Goal: Information Seeking & Learning: Learn about a topic

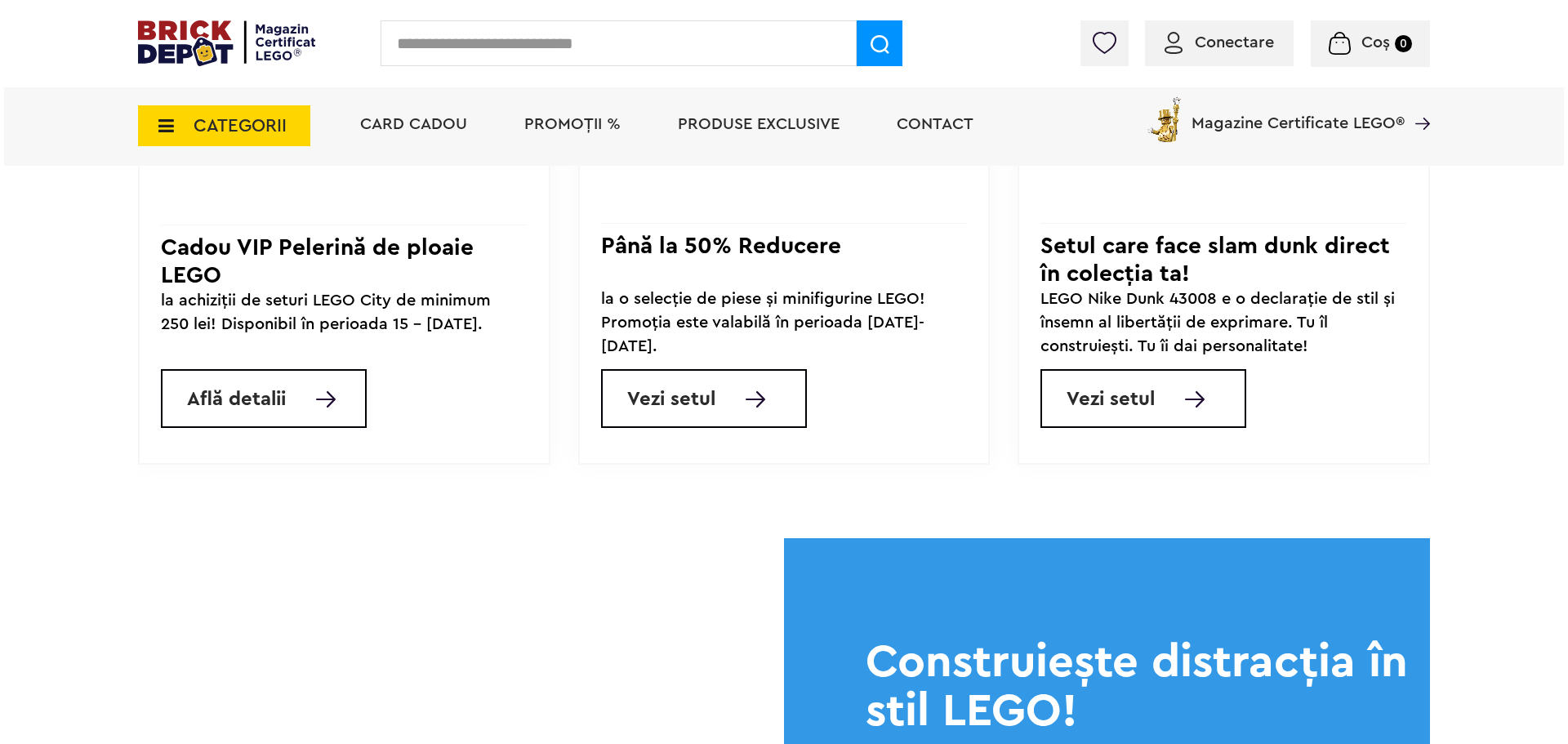
scroll to position [1634, 0]
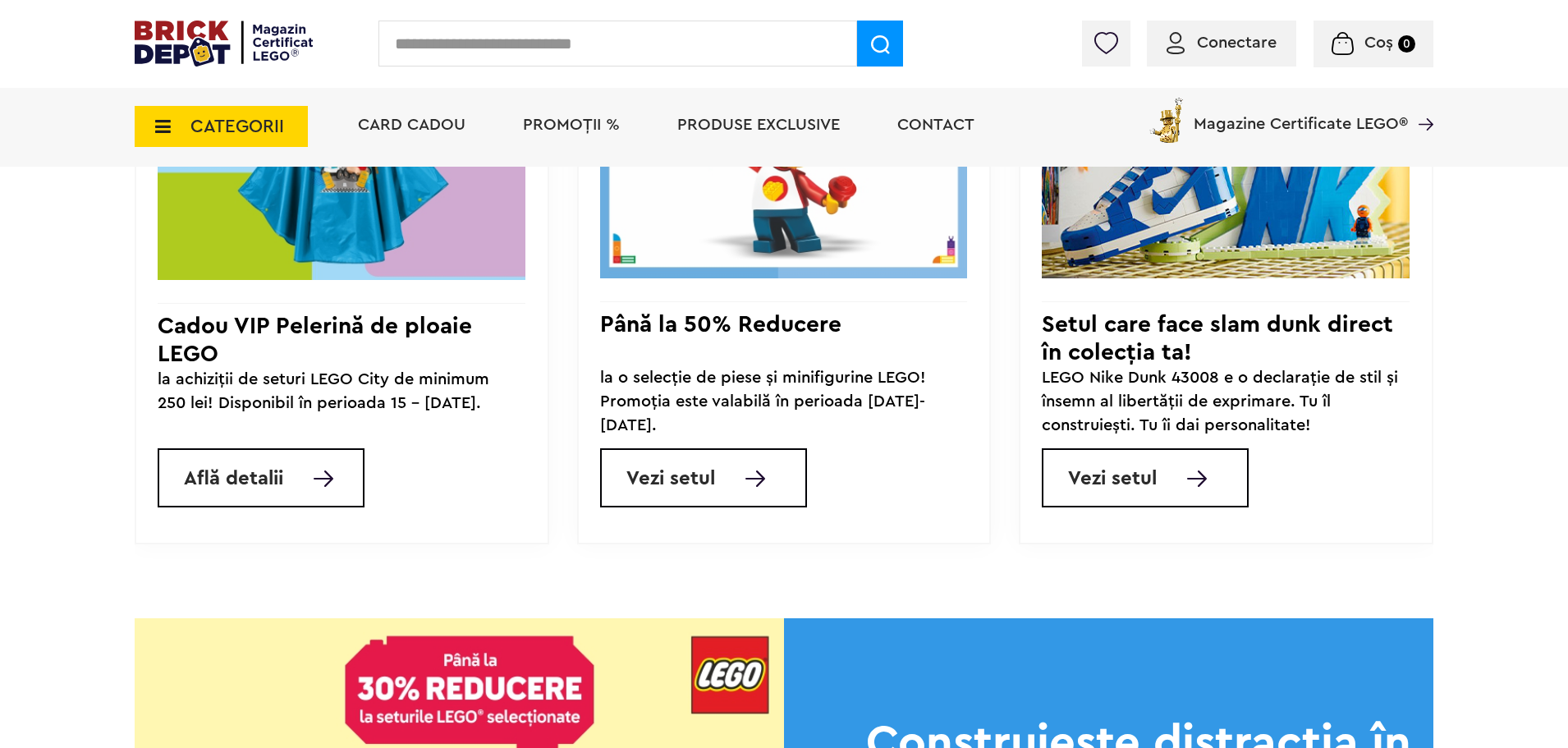
click at [173, 117] on span "CATEGORII" at bounding box center [221, 127] width 173 height 41
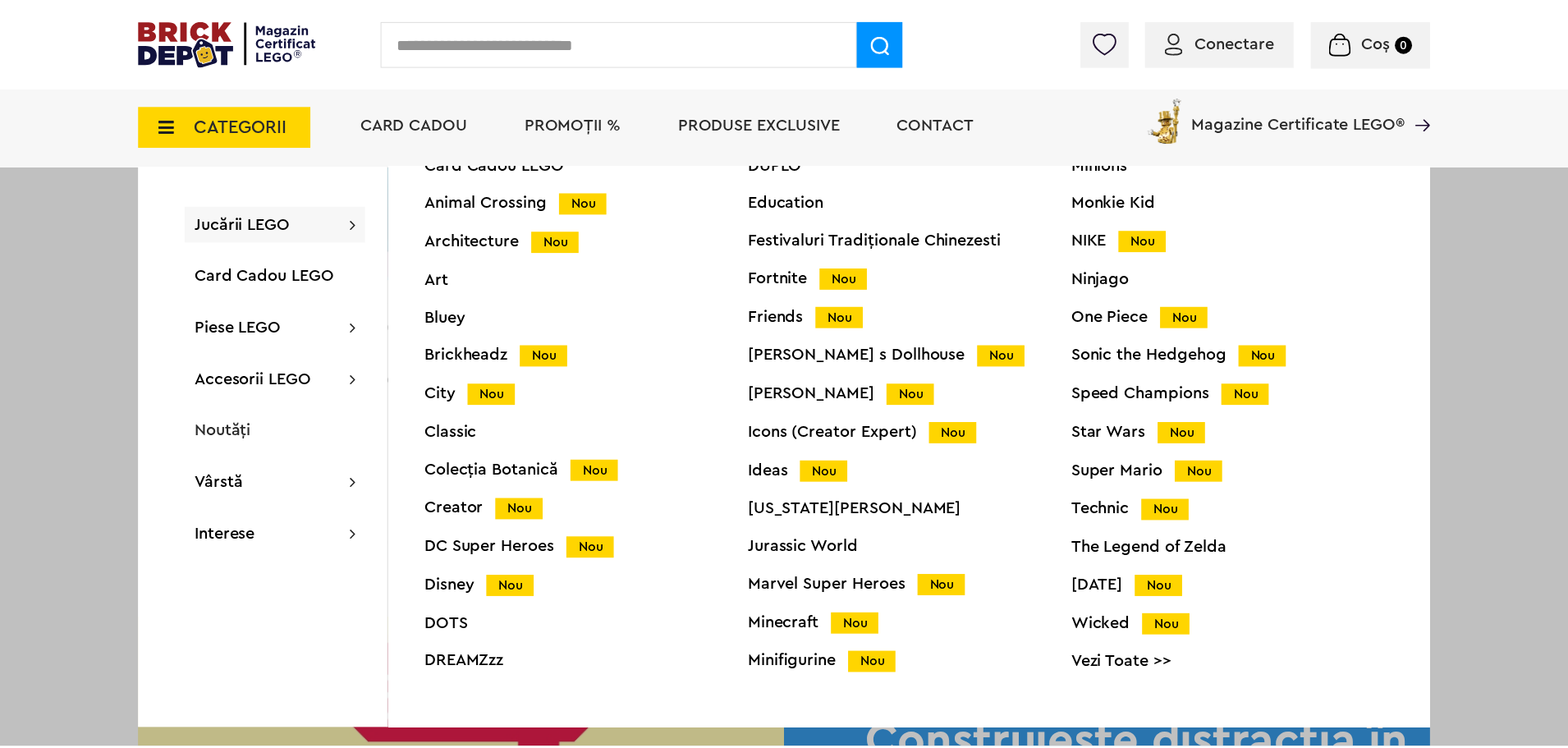
scroll to position [65, 0]
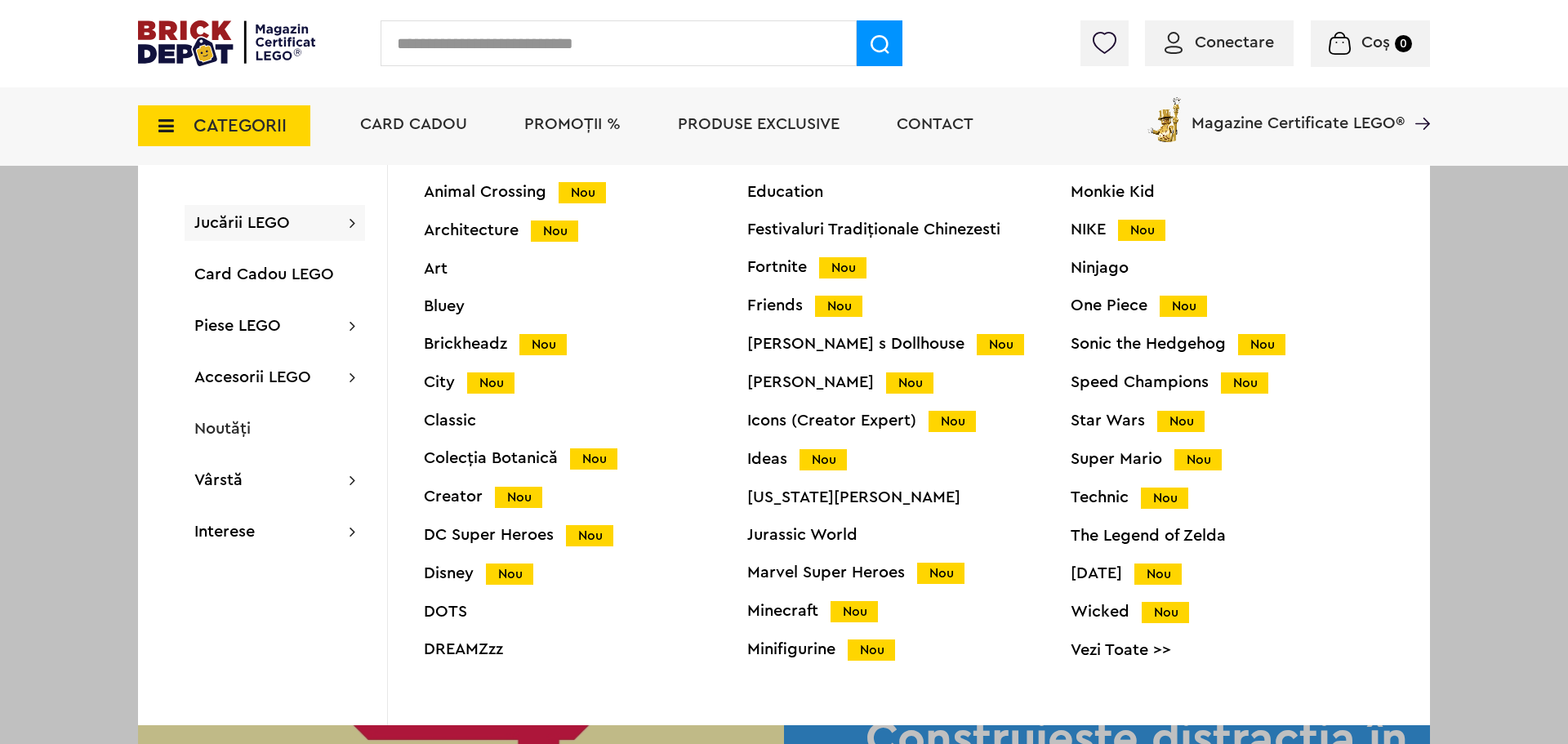
click at [1109, 370] on div "Minions Monkie Kid NIKE Nou Ninjago One Piece Nou Sonic the Hedgehog Nou Speed …" at bounding box center [1232, 413] width 323 height 533
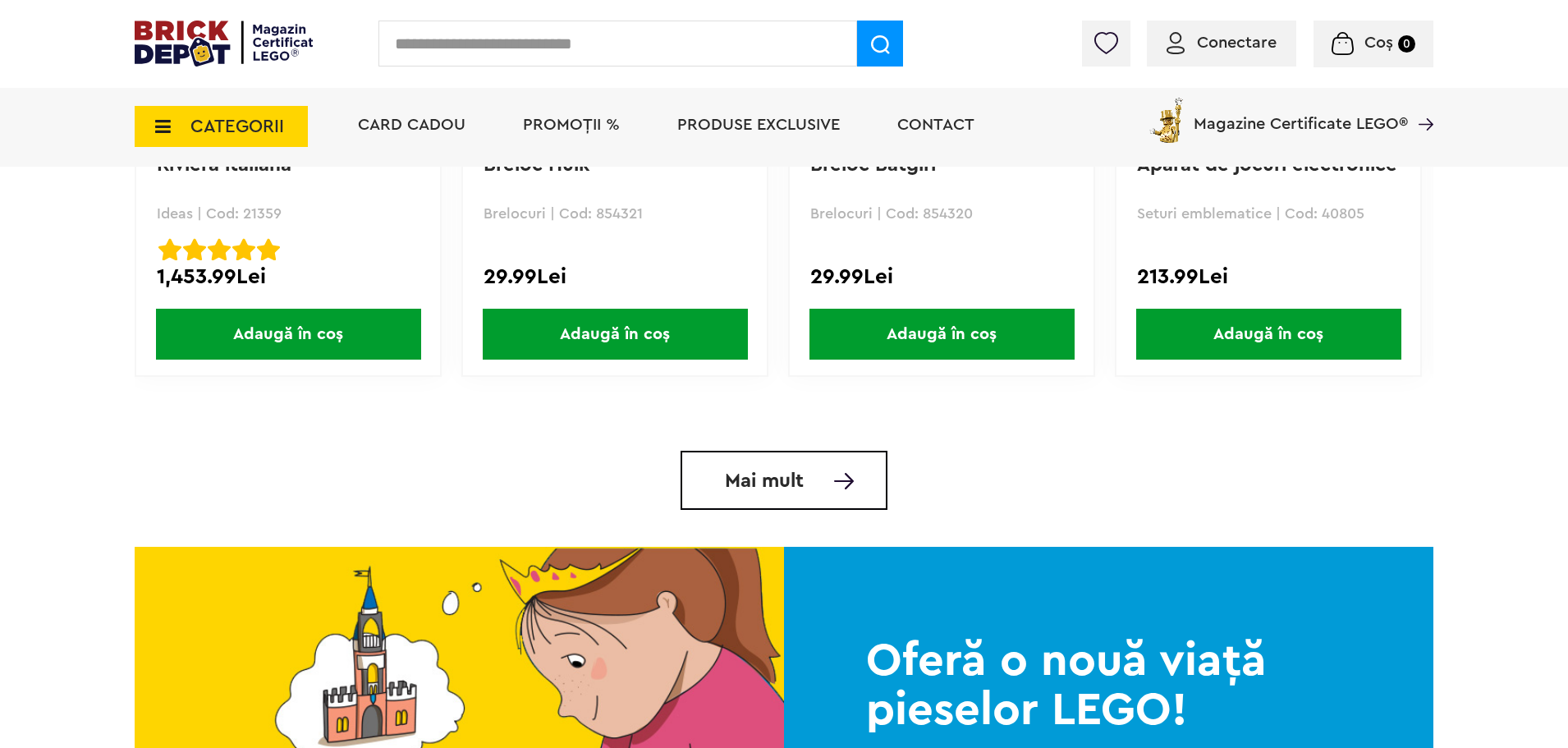
scroll to position [3861, 0]
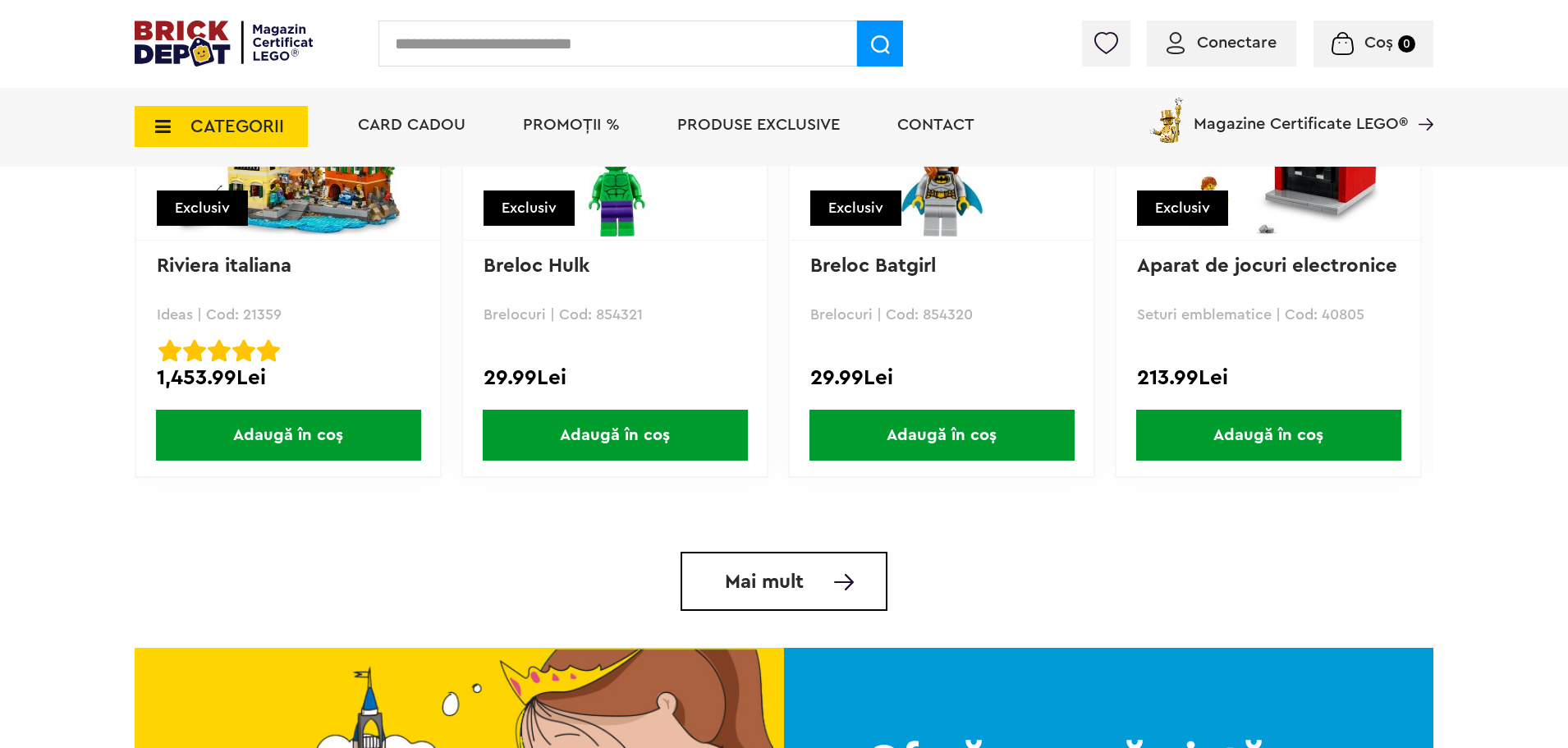
click at [789, 593] on span "Mai mult" at bounding box center [765, 583] width 79 height 20
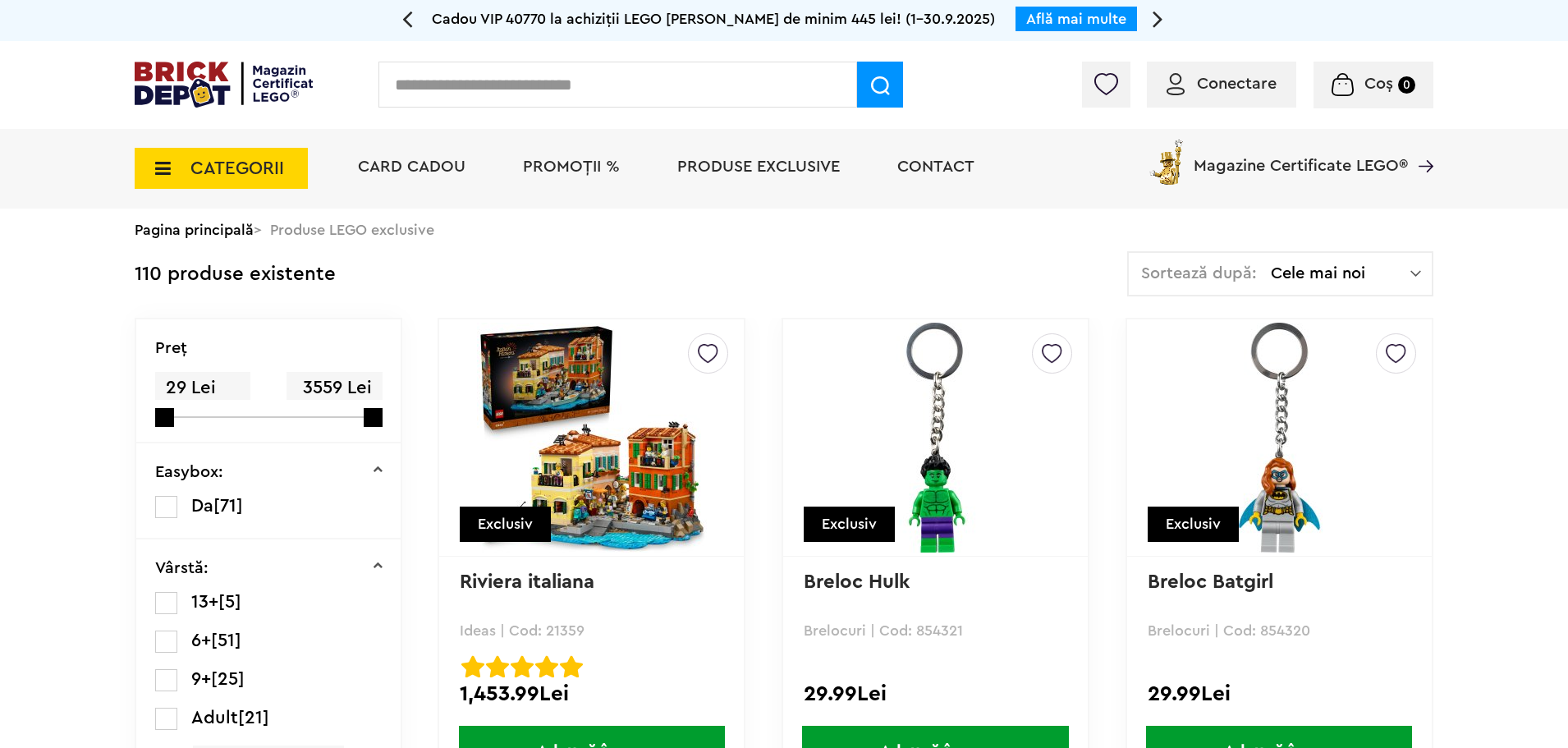
click at [196, 170] on span "CATEGORII" at bounding box center [237, 168] width 93 height 18
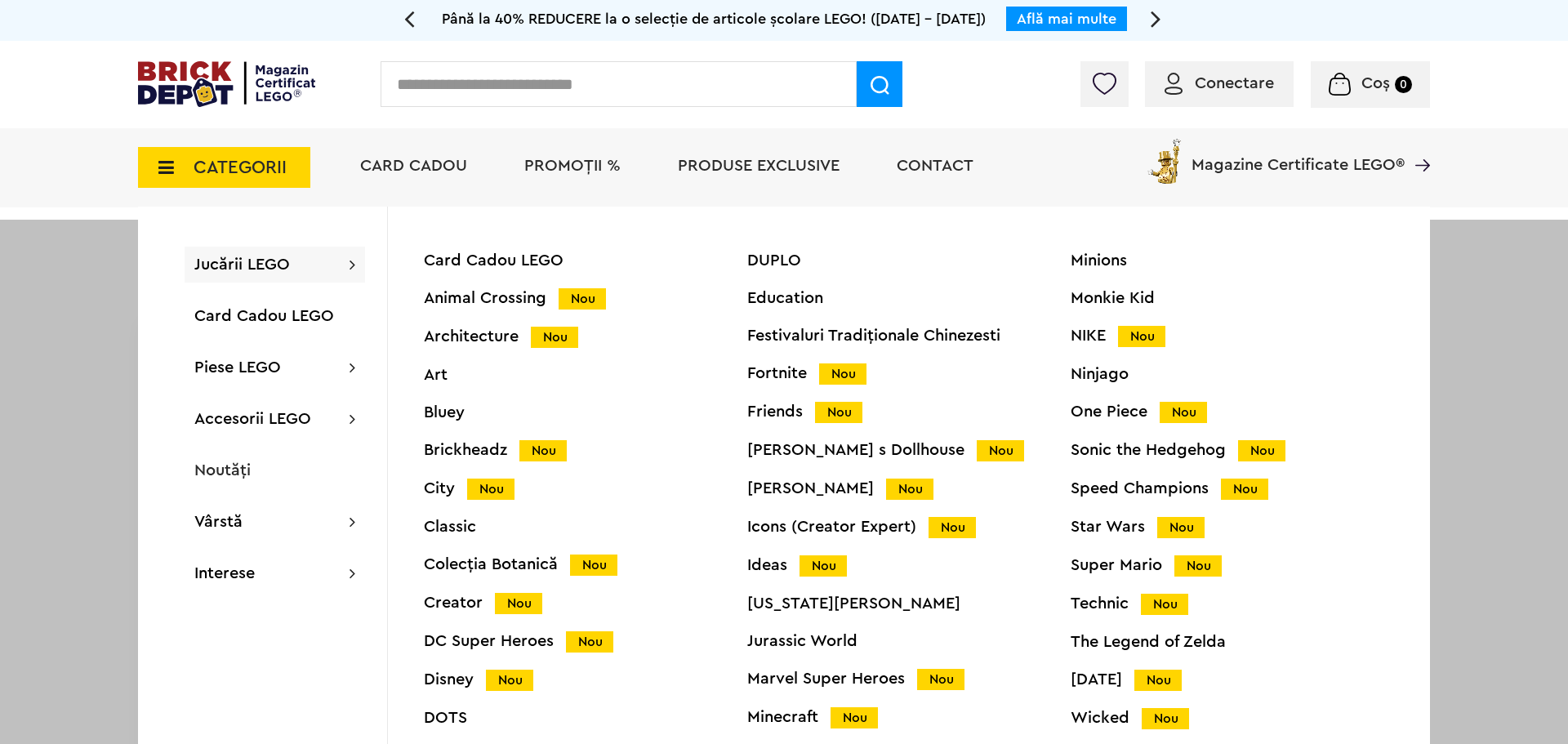
click at [1128, 530] on div "Star Wars Nou" at bounding box center [1232, 527] width 323 height 17
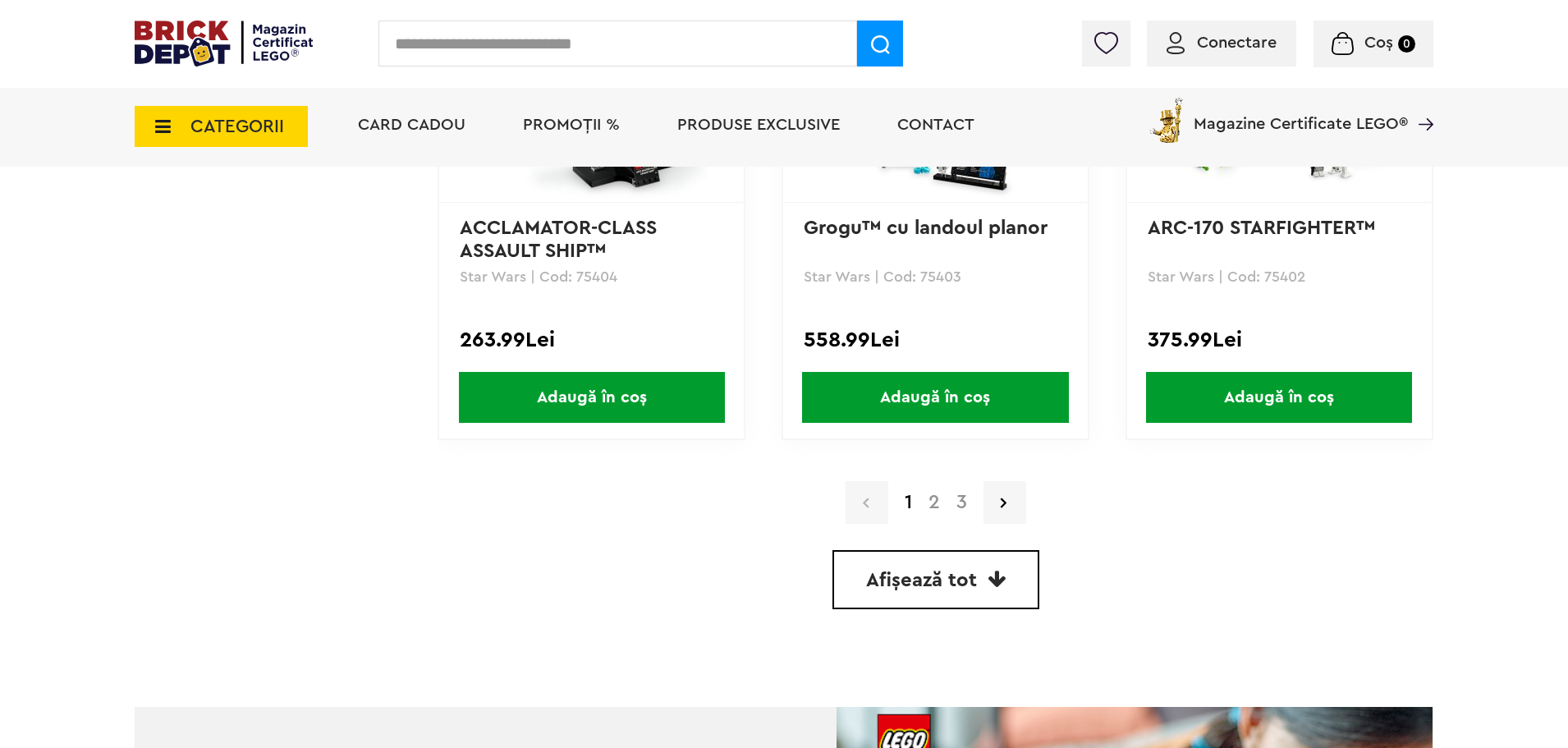
scroll to position [4682, 0]
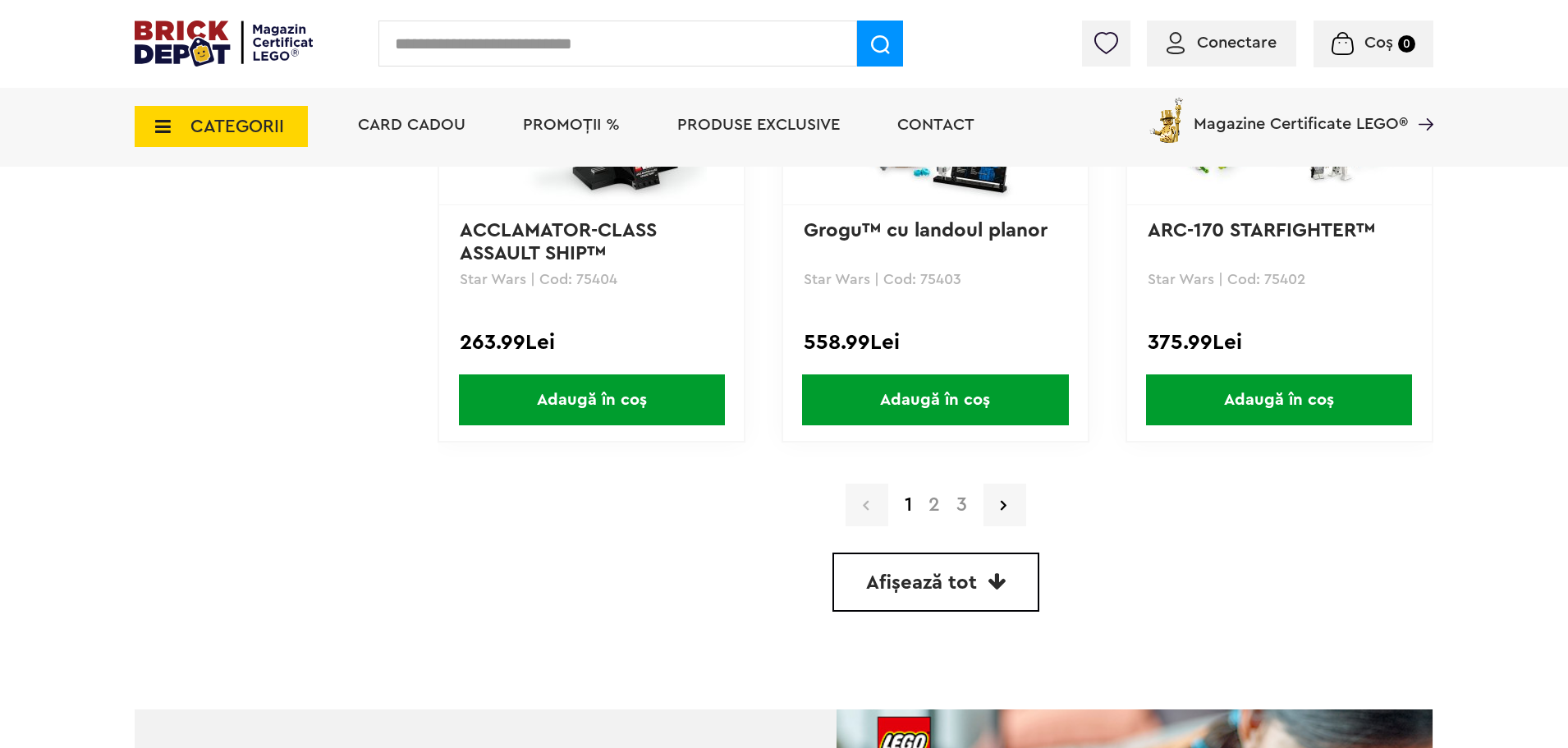
click at [933, 509] on link "2" at bounding box center [933, 506] width 28 height 20
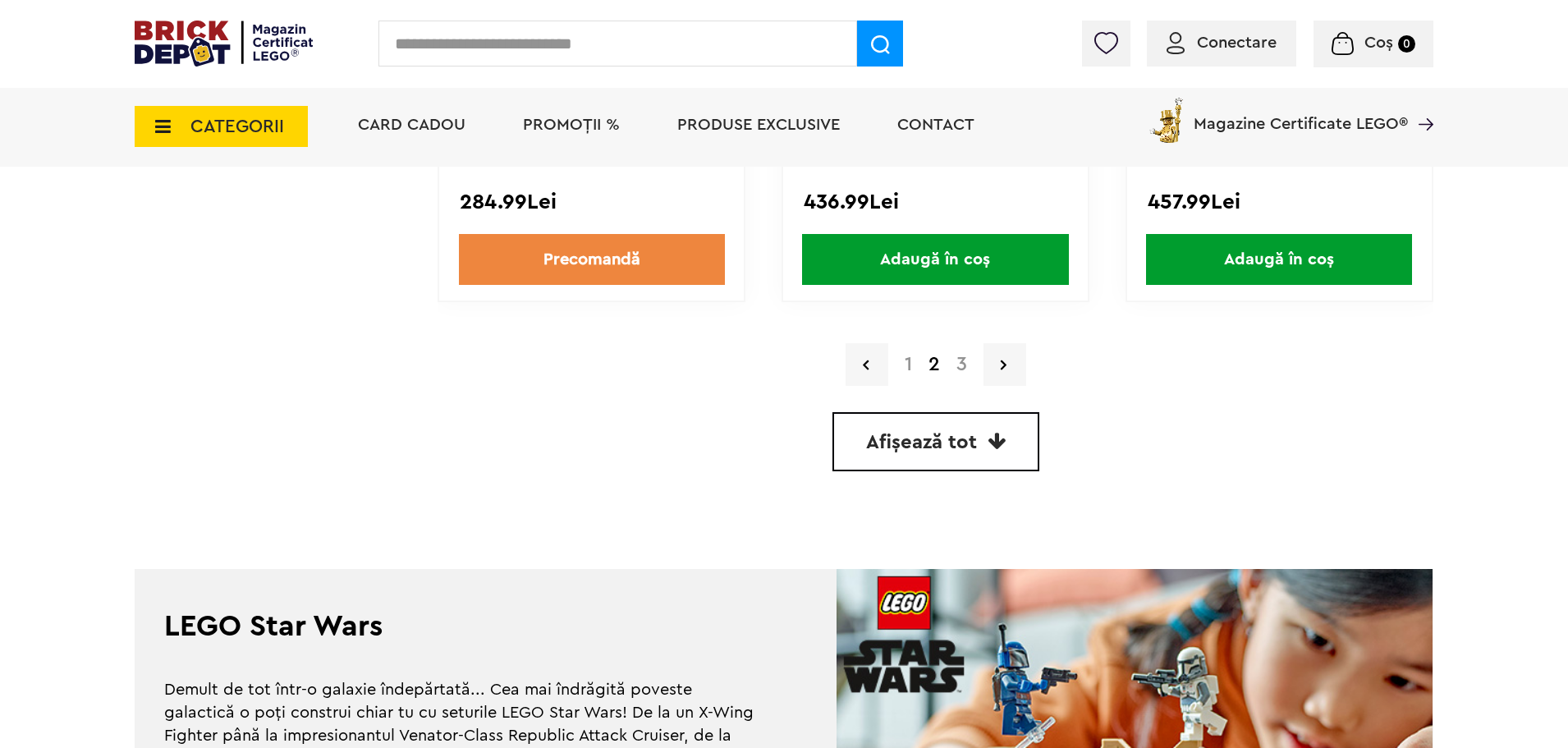
scroll to position [4846, 0]
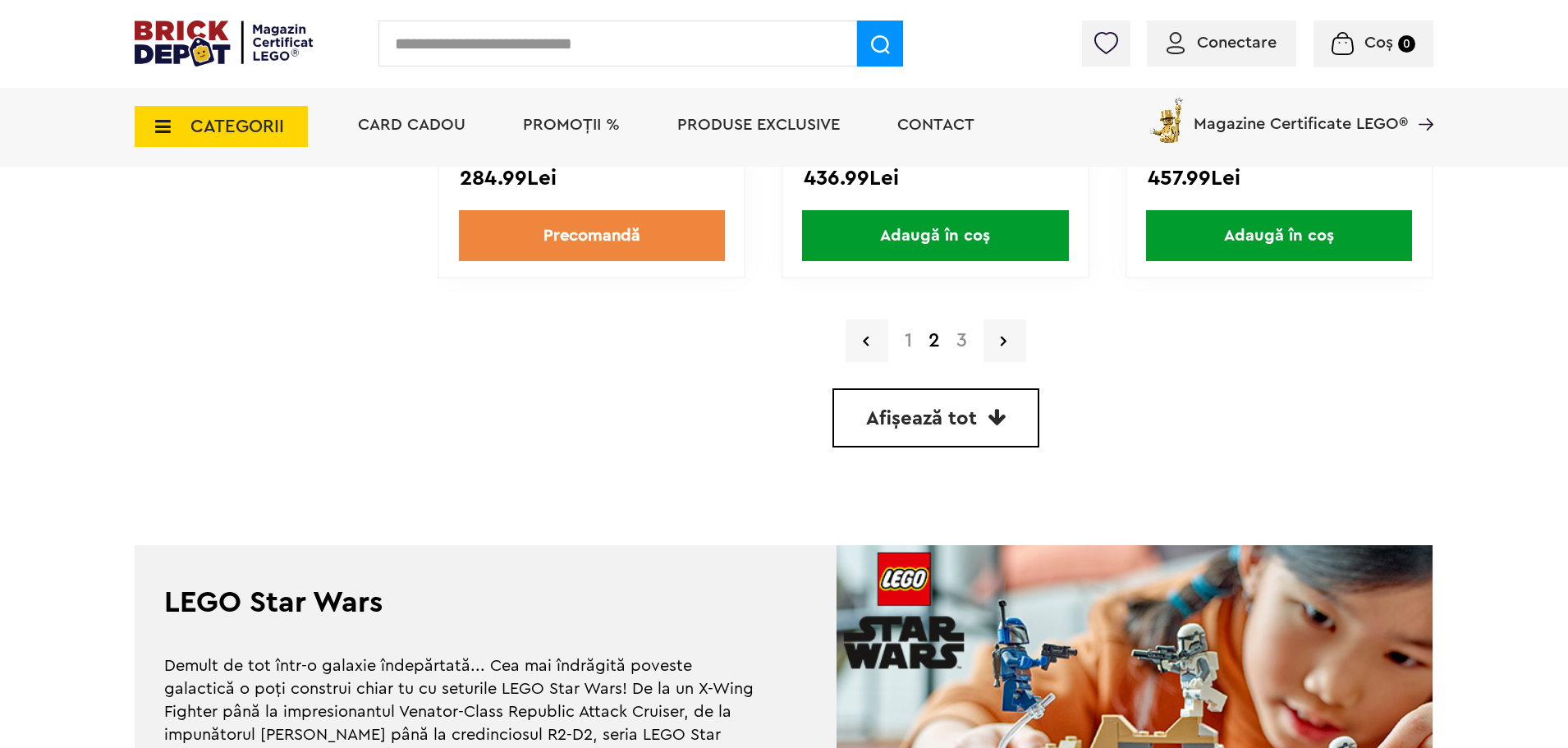
click at [958, 339] on link "3" at bounding box center [962, 341] width 27 height 20
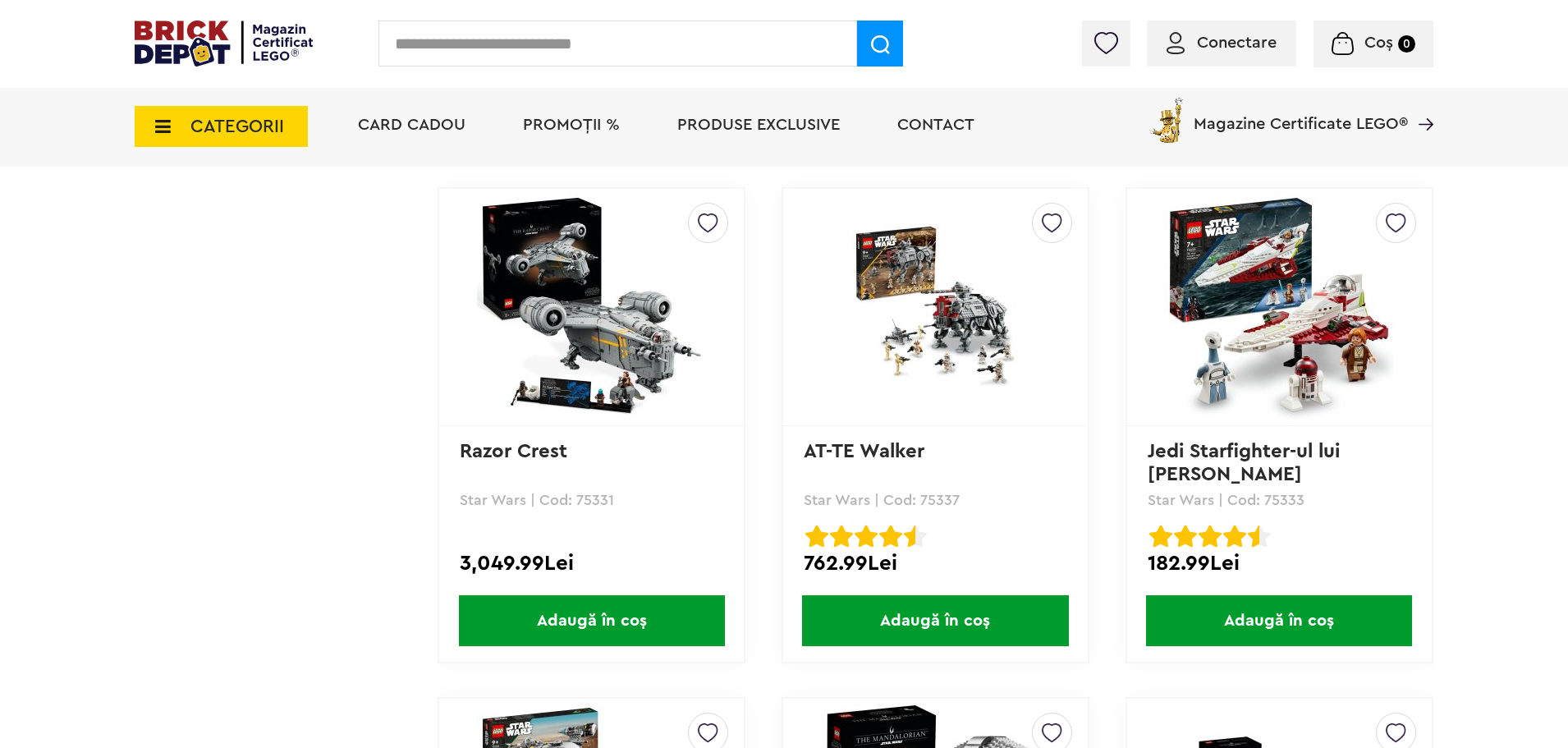
scroll to position [2819, 0]
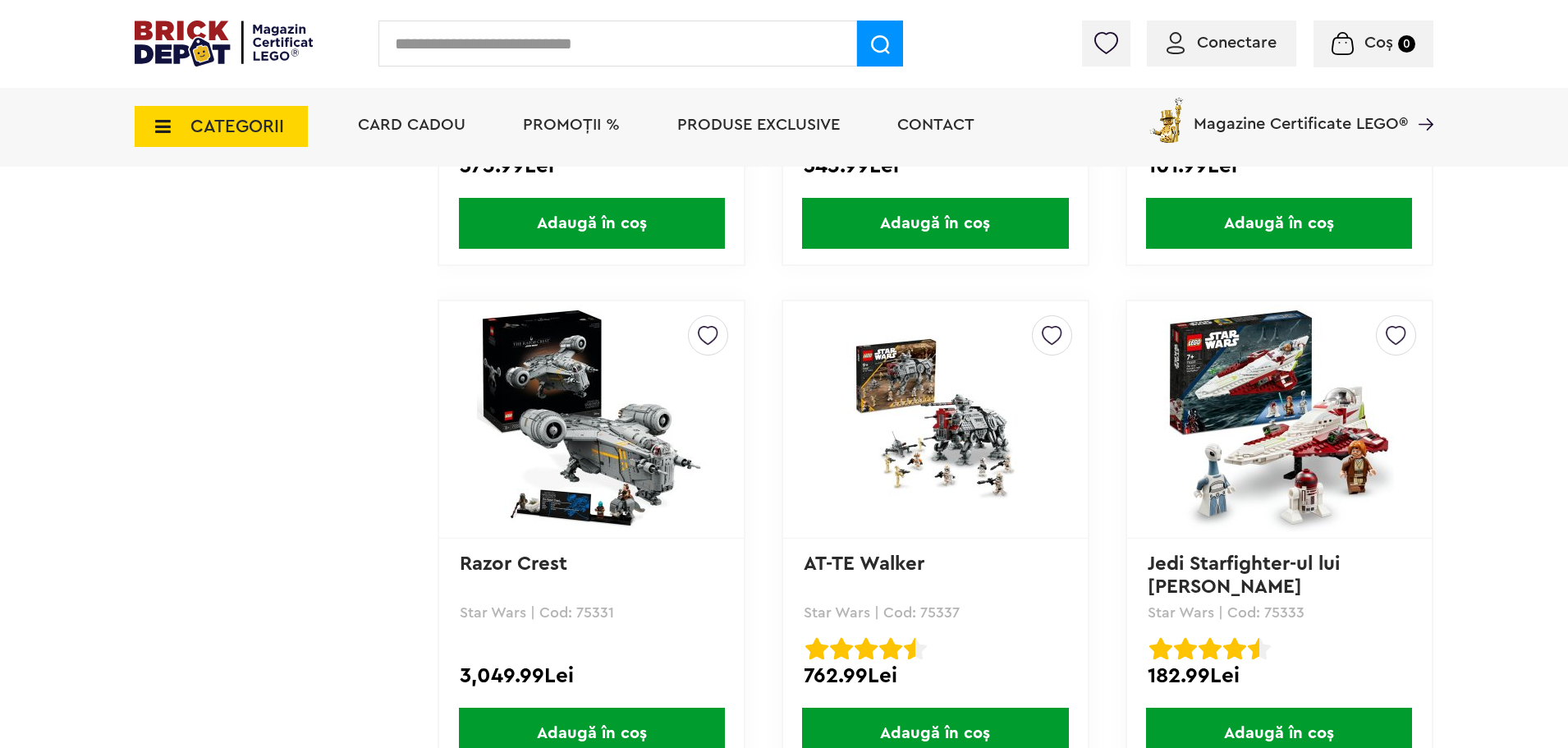
click at [163, 121] on icon at bounding box center [158, 127] width 25 height 18
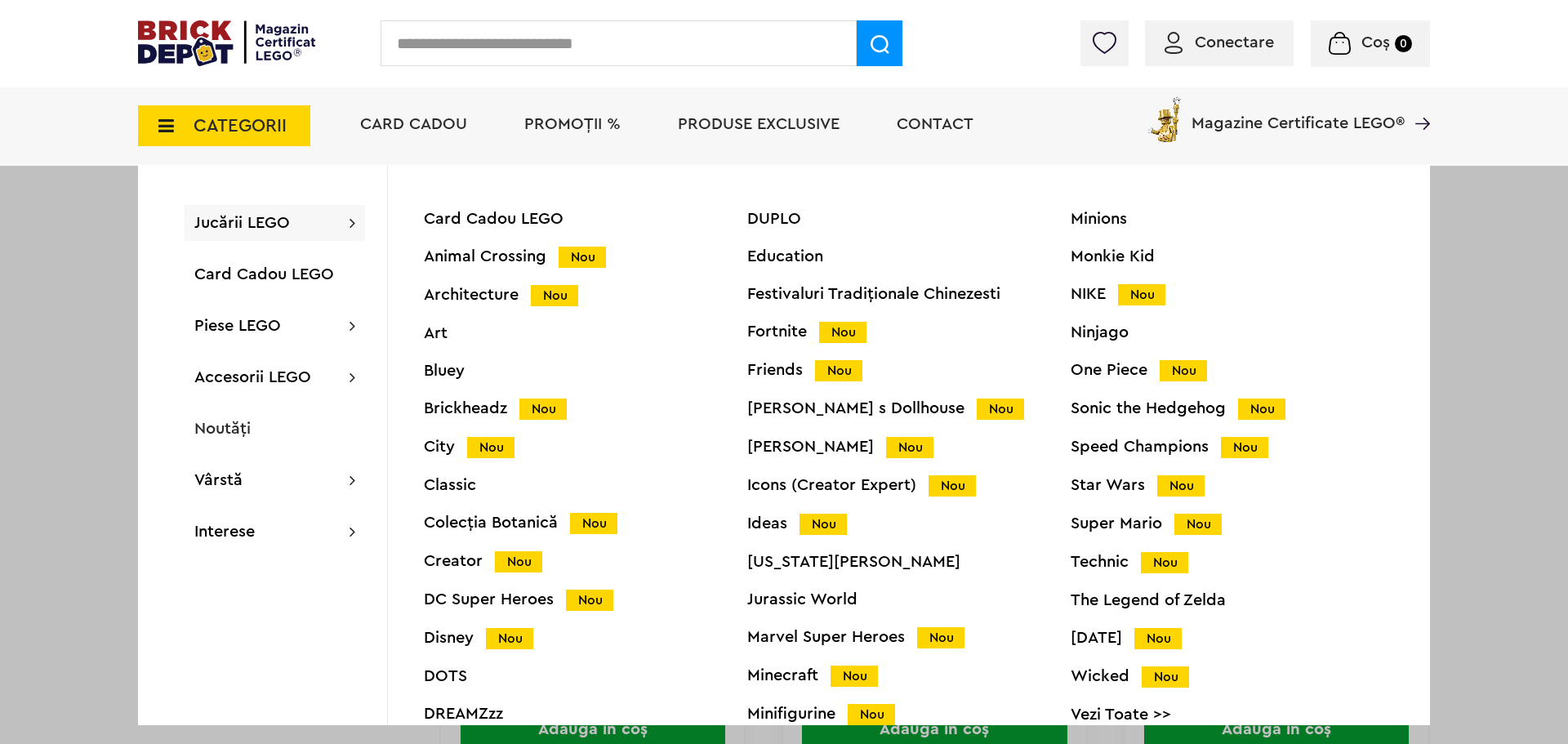
click at [820, 561] on div "[US_STATE][PERSON_NAME]" at bounding box center [909, 562] width 323 height 16
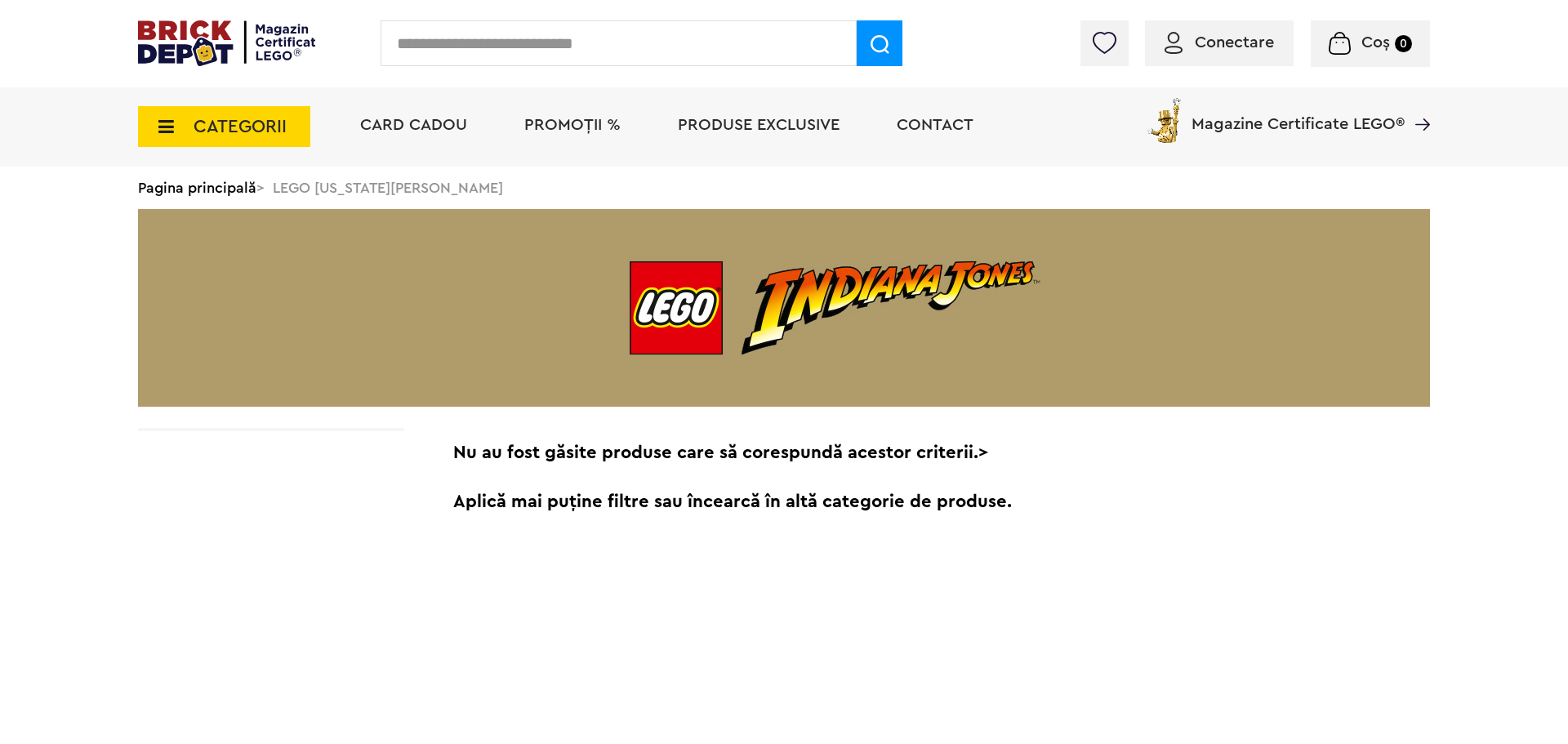
click at [163, 129] on icon at bounding box center [161, 127] width 25 height 18
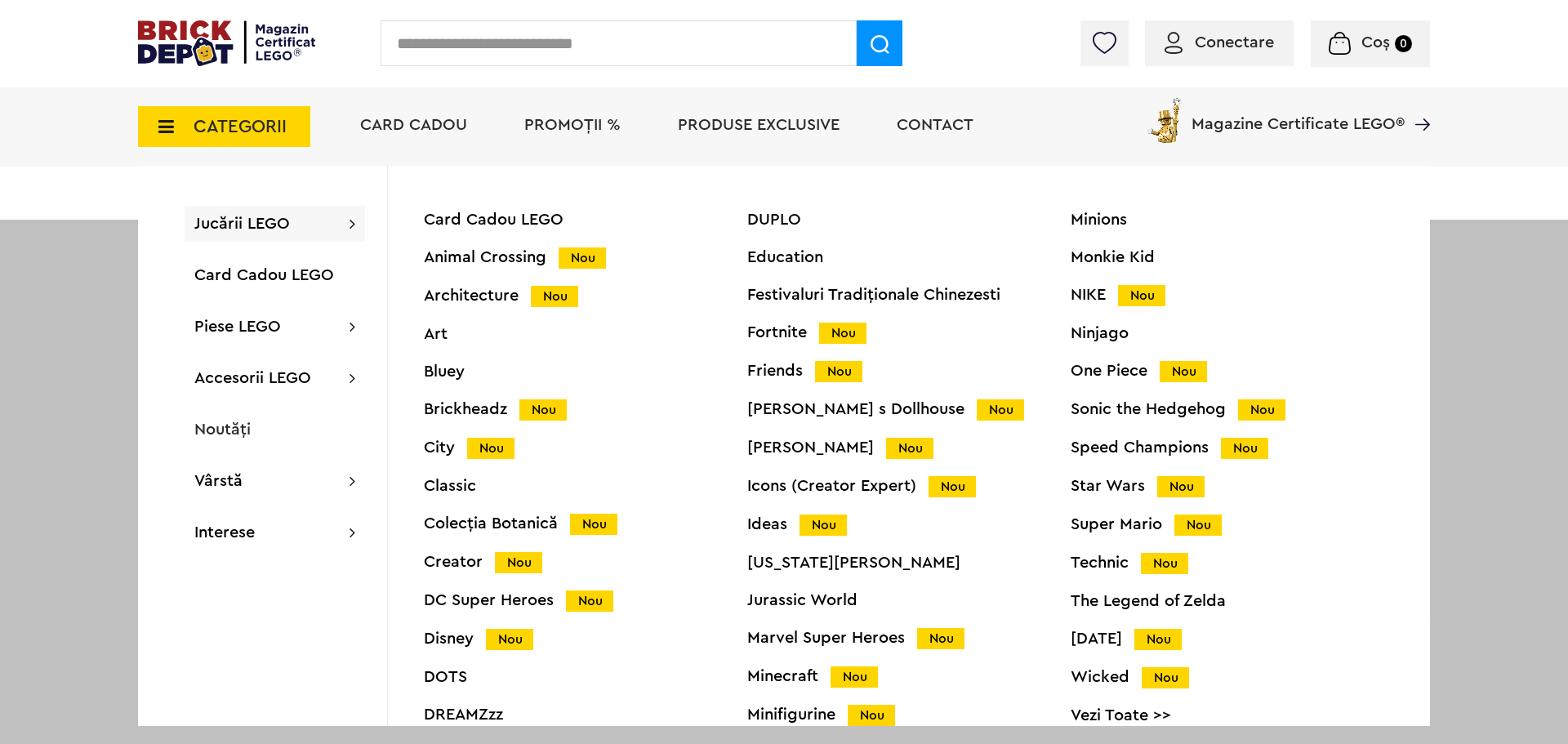
click at [1154, 456] on div "Speed Champions Nou" at bounding box center [1232, 447] width 323 height 17
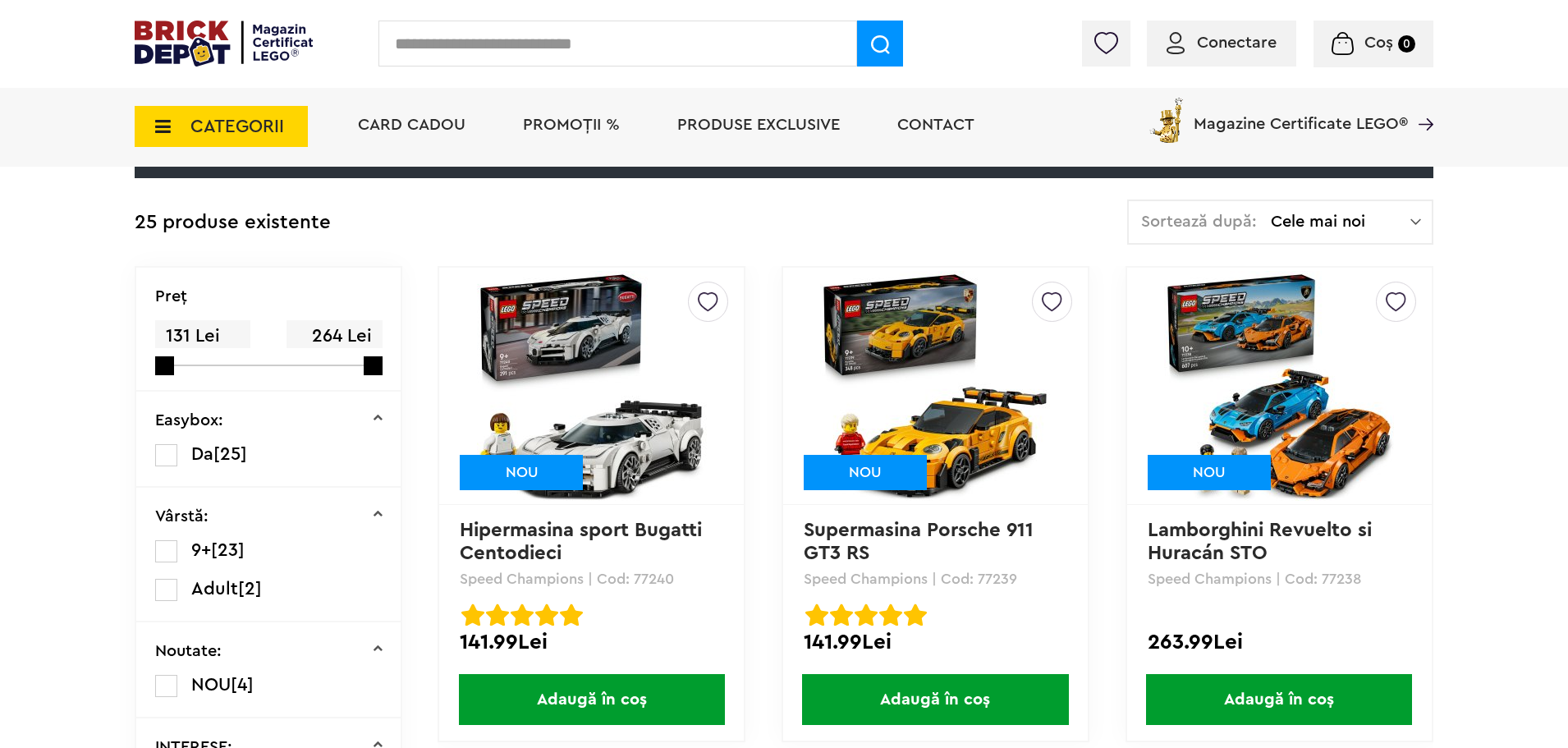
scroll to position [316, 0]
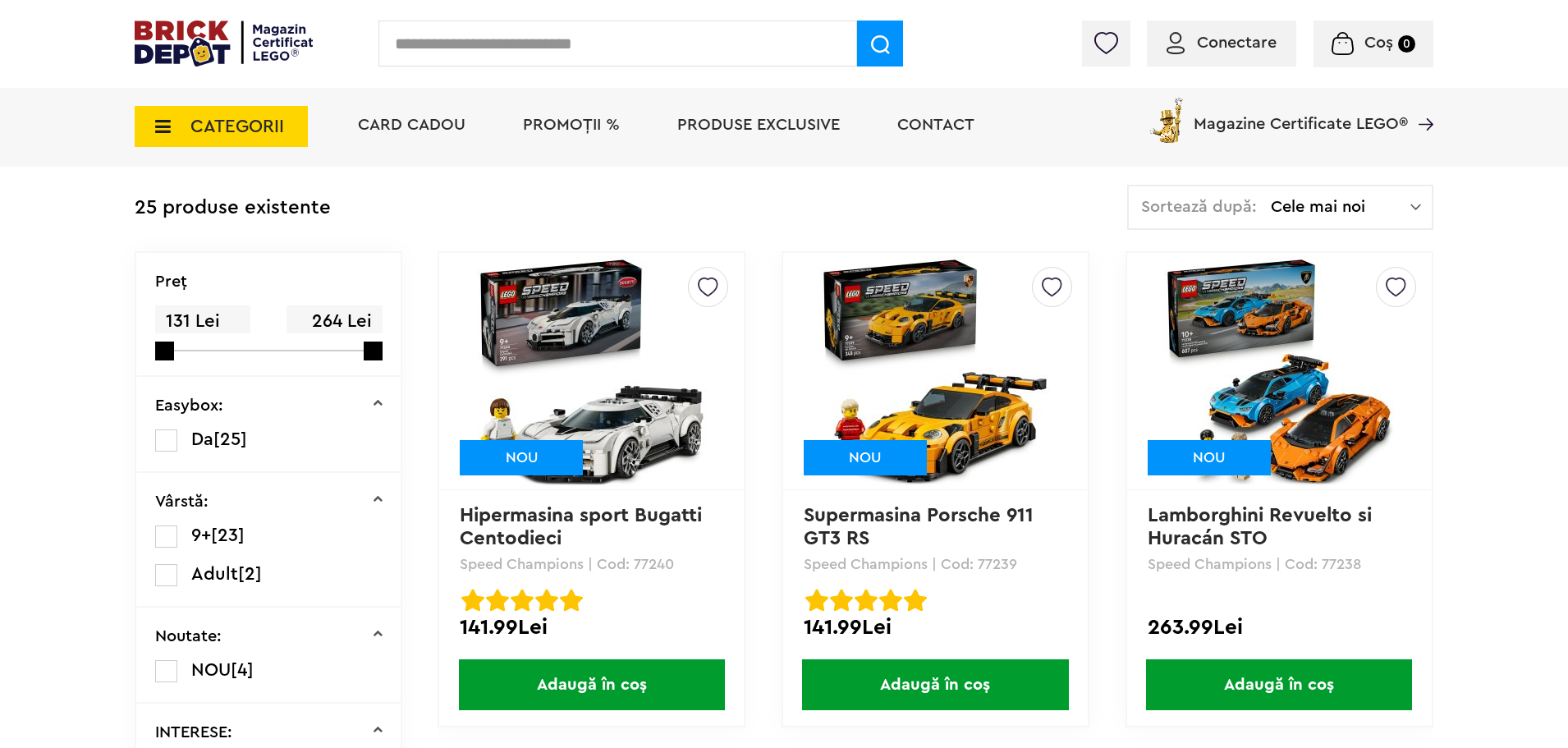
click at [952, 409] on img at bounding box center [935, 371] width 230 height 230
click at [968, 425] on img at bounding box center [935, 371] width 230 height 230
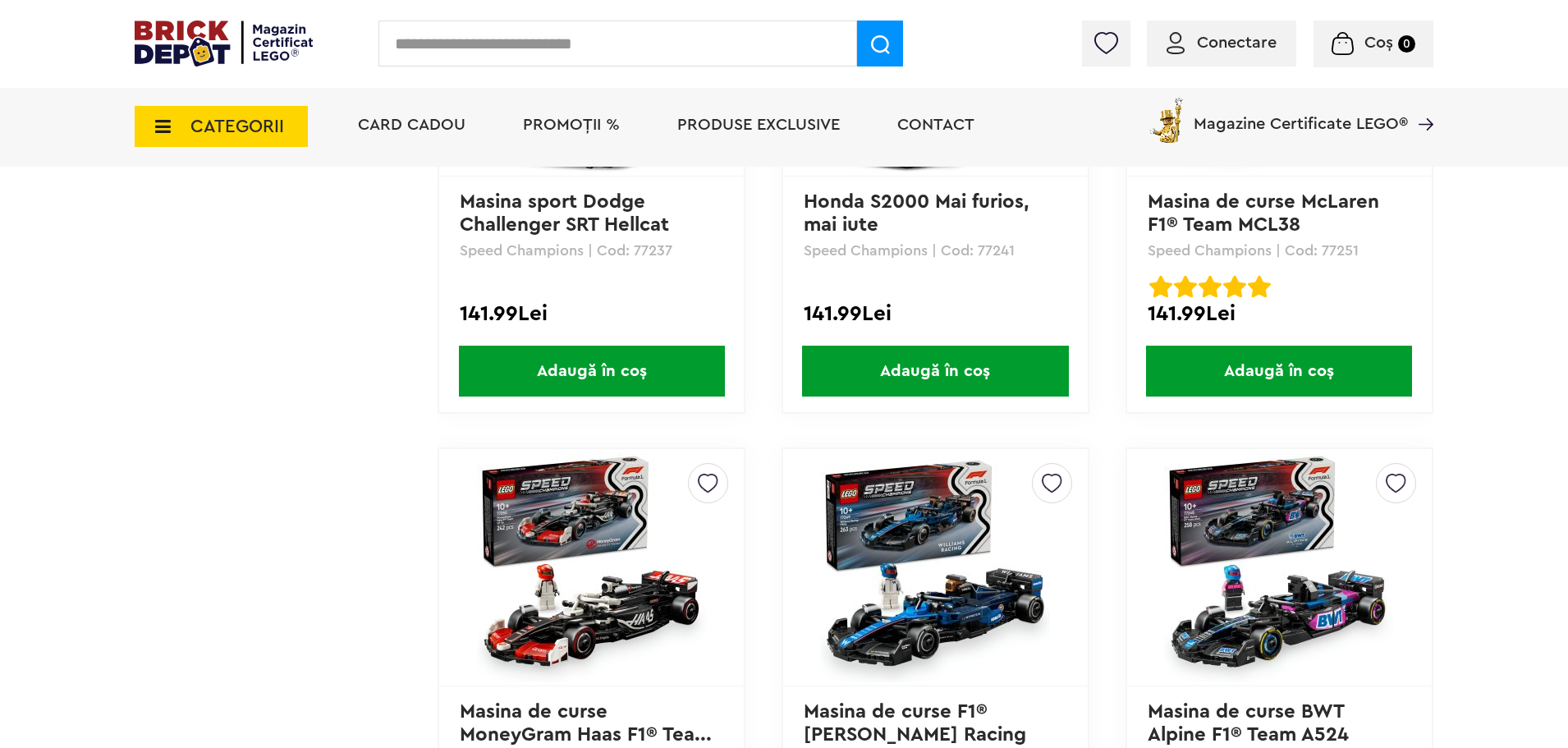
scroll to position [1219, 0]
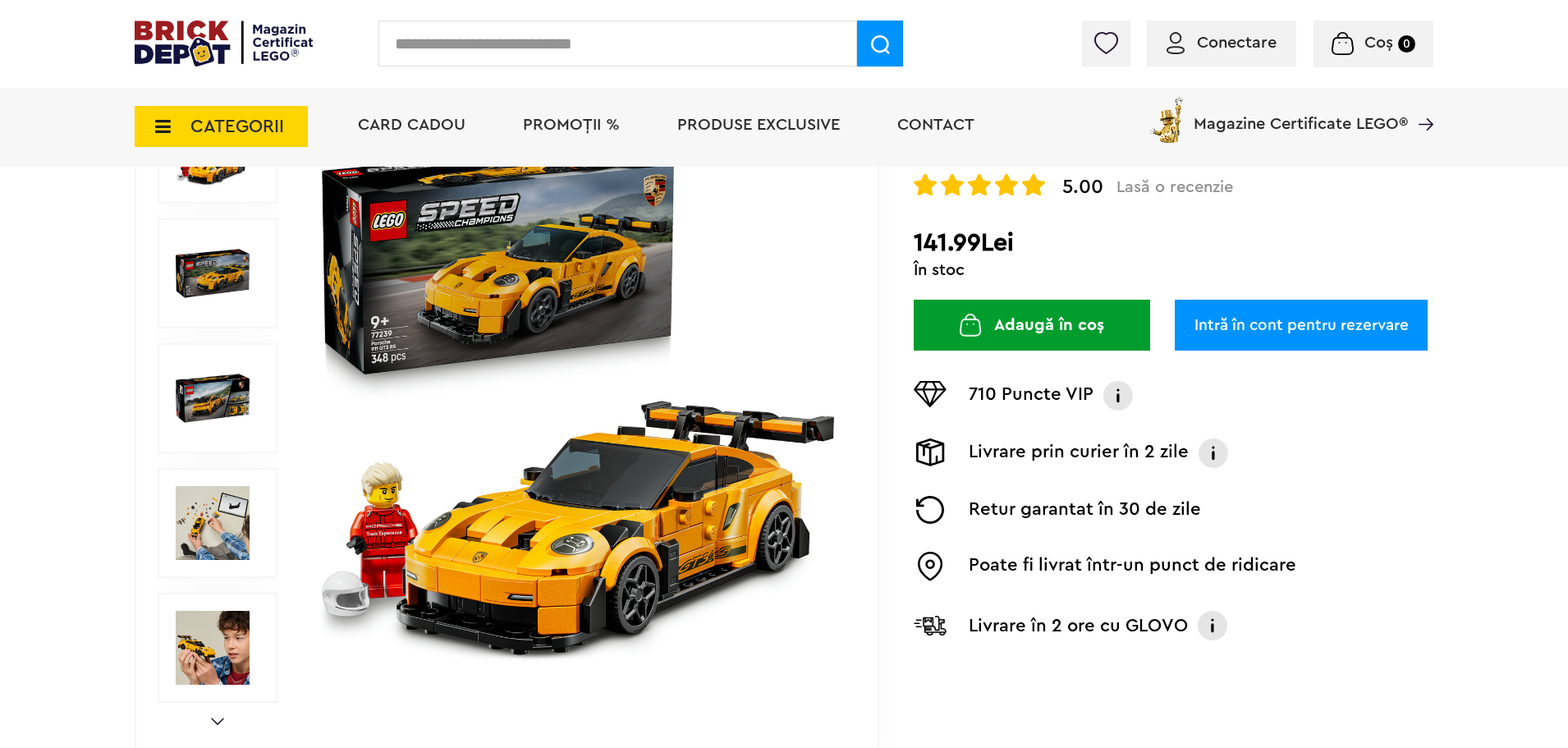
scroll to position [164, 0]
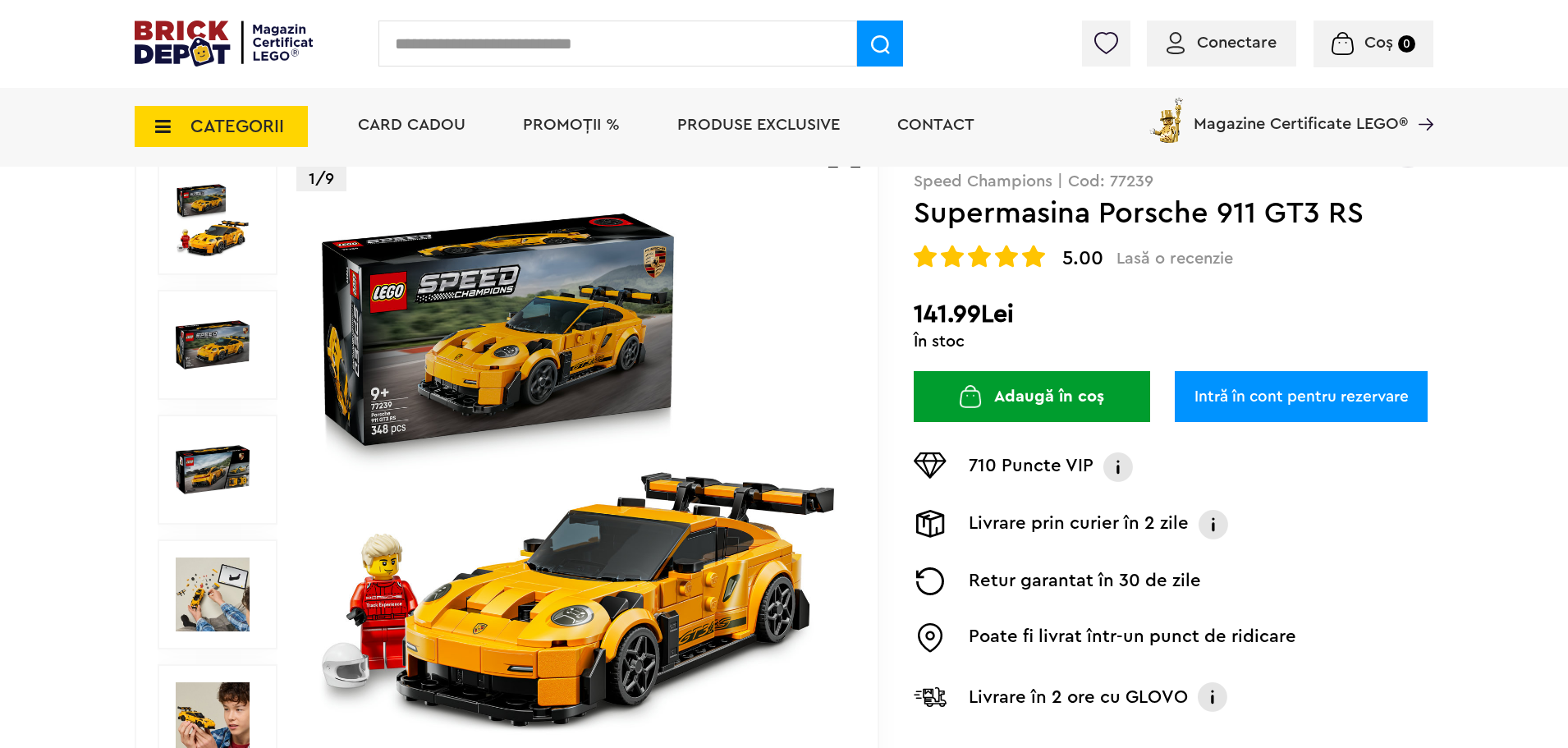
click at [197, 332] on img at bounding box center [213, 345] width 74 height 74
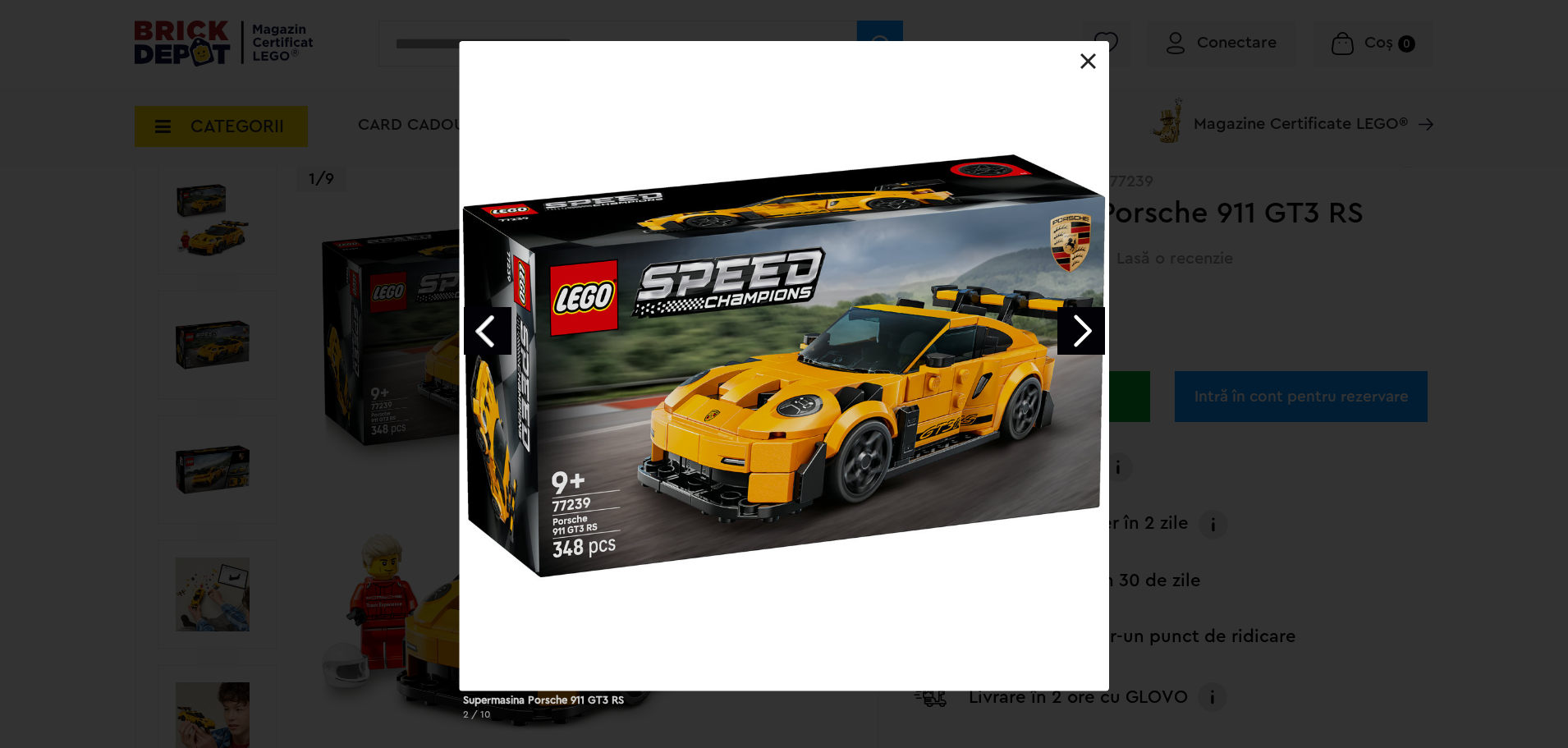
click at [1064, 325] on link "Next image" at bounding box center [1081, 330] width 48 height 48
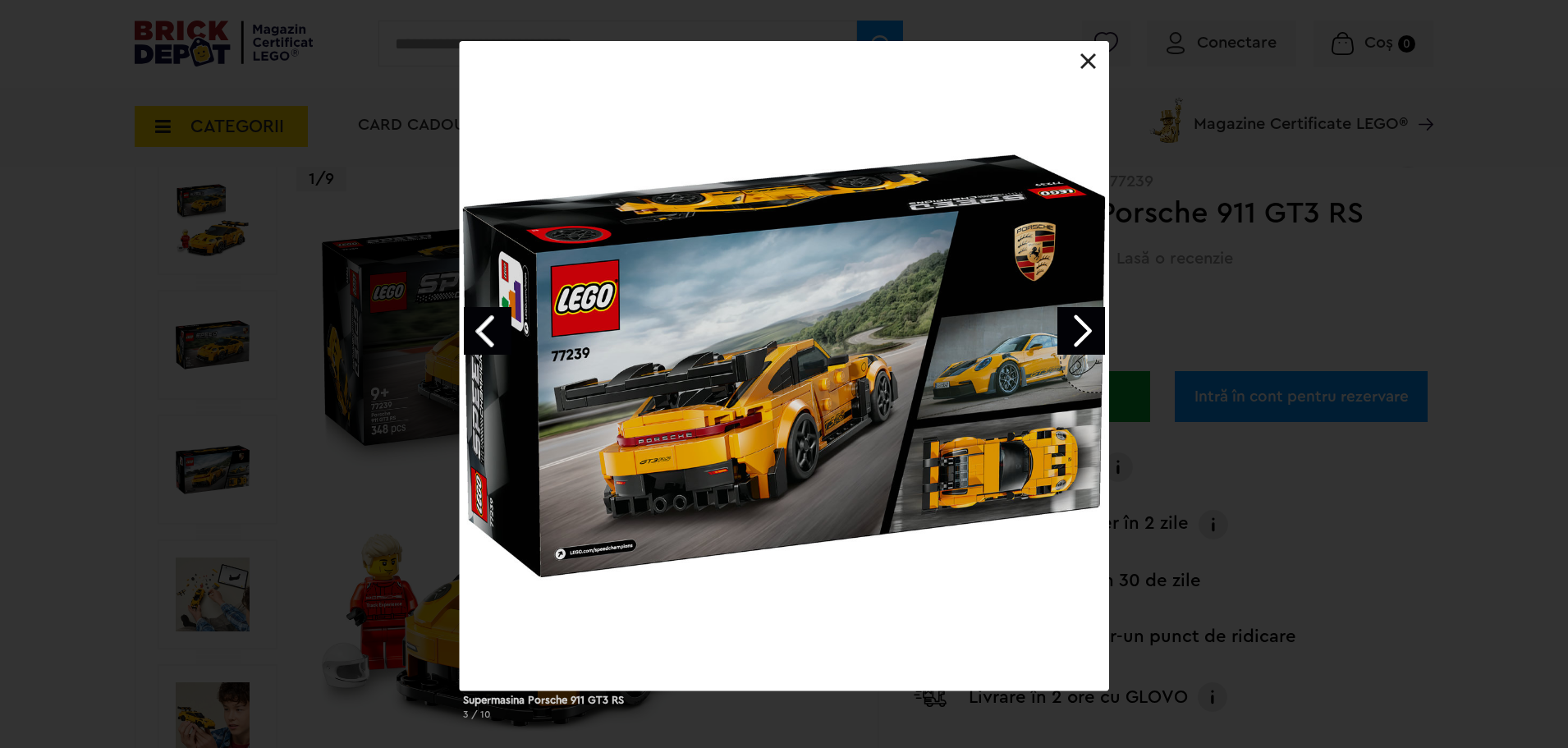
click at [1064, 325] on link "Next image" at bounding box center [1081, 330] width 48 height 48
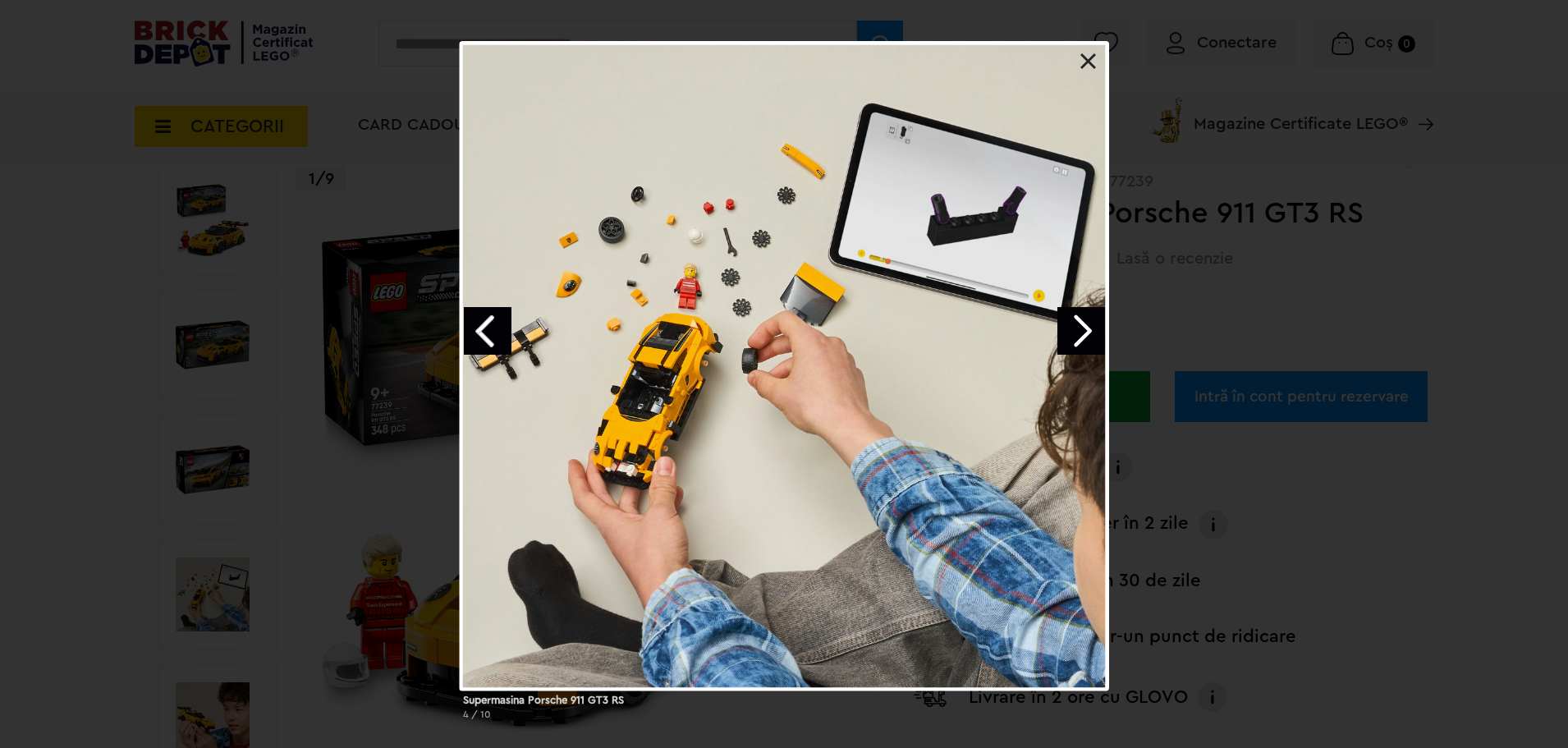
click at [1064, 325] on link "Next image" at bounding box center [1081, 330] width 48 height 48
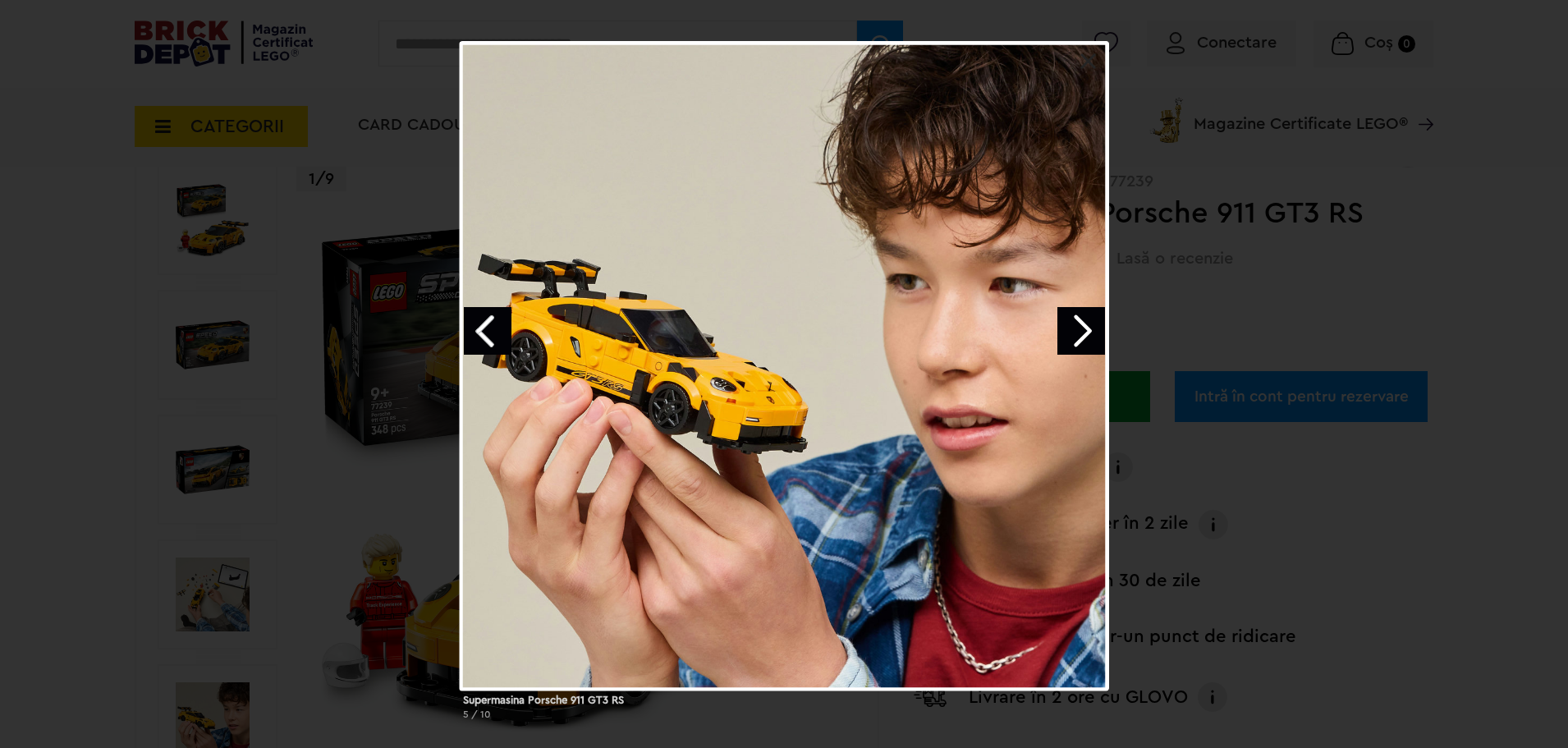
click at [1063, 325] on link "Next image" at bounding box center [1081, 330] width 48 height 48
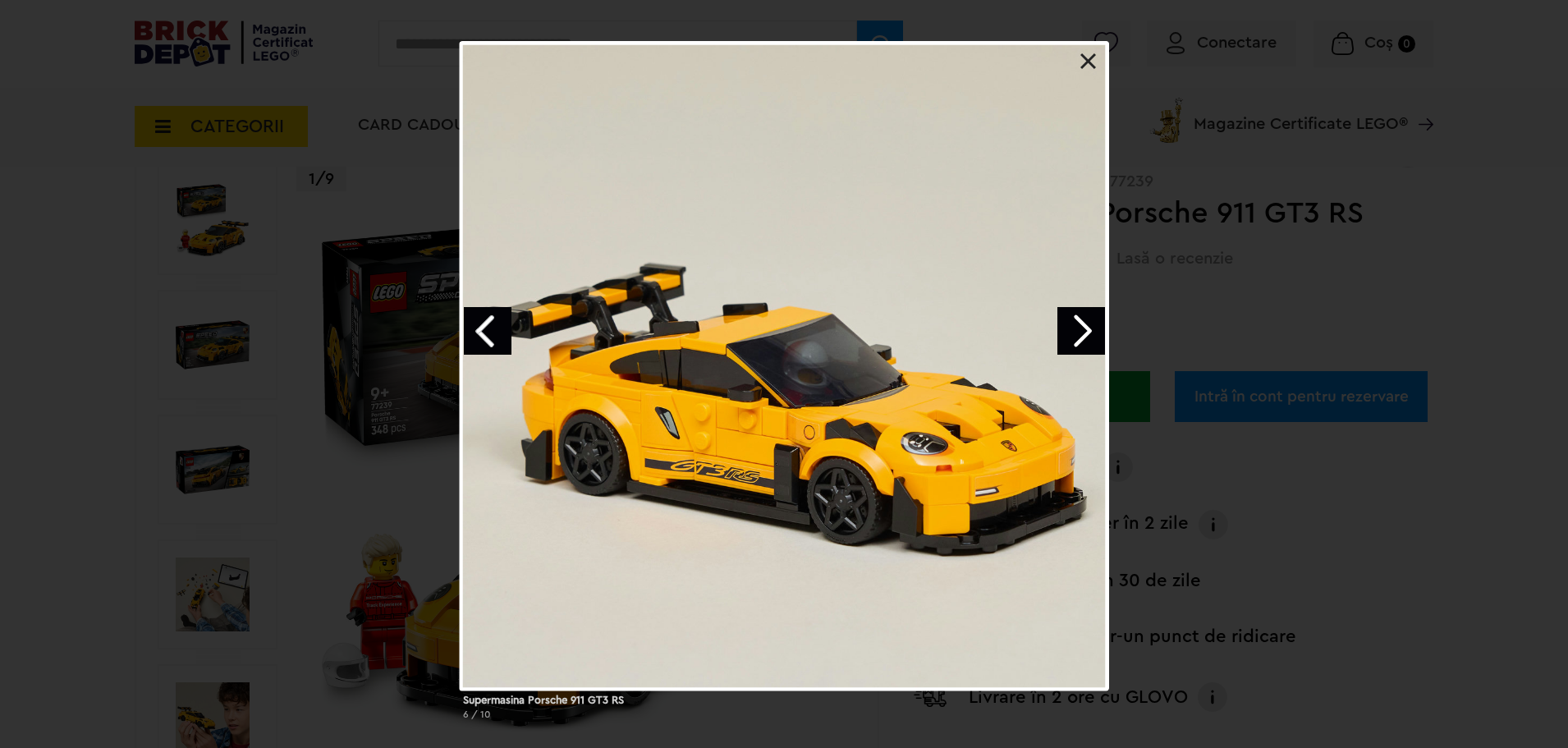
click at [1062, 324] on link "Next image" at bounding box center [1081, 330] width 48 height 48
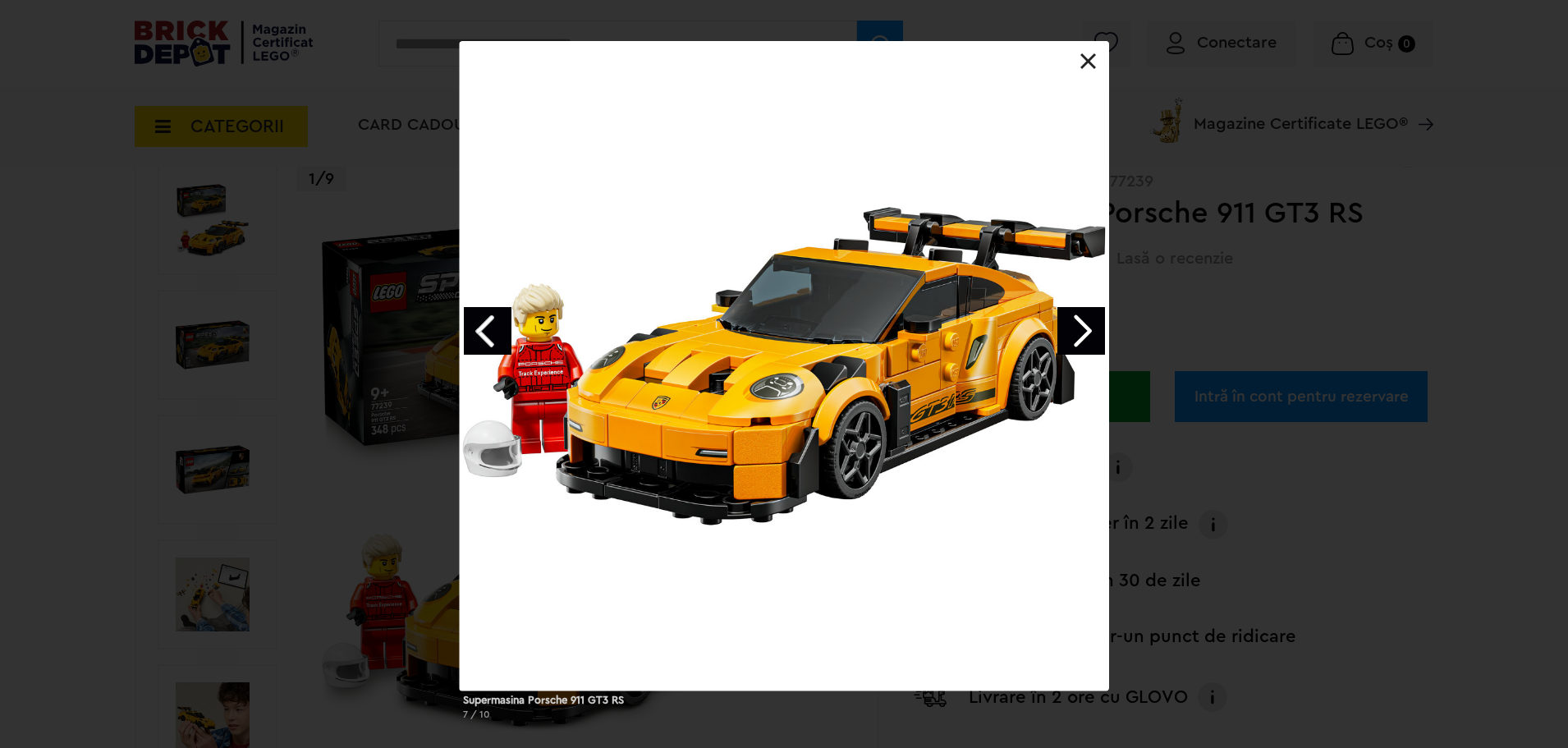
click at [1062, 324] on link "Next image" at bounding box center [1081, 330] width 48 height 48
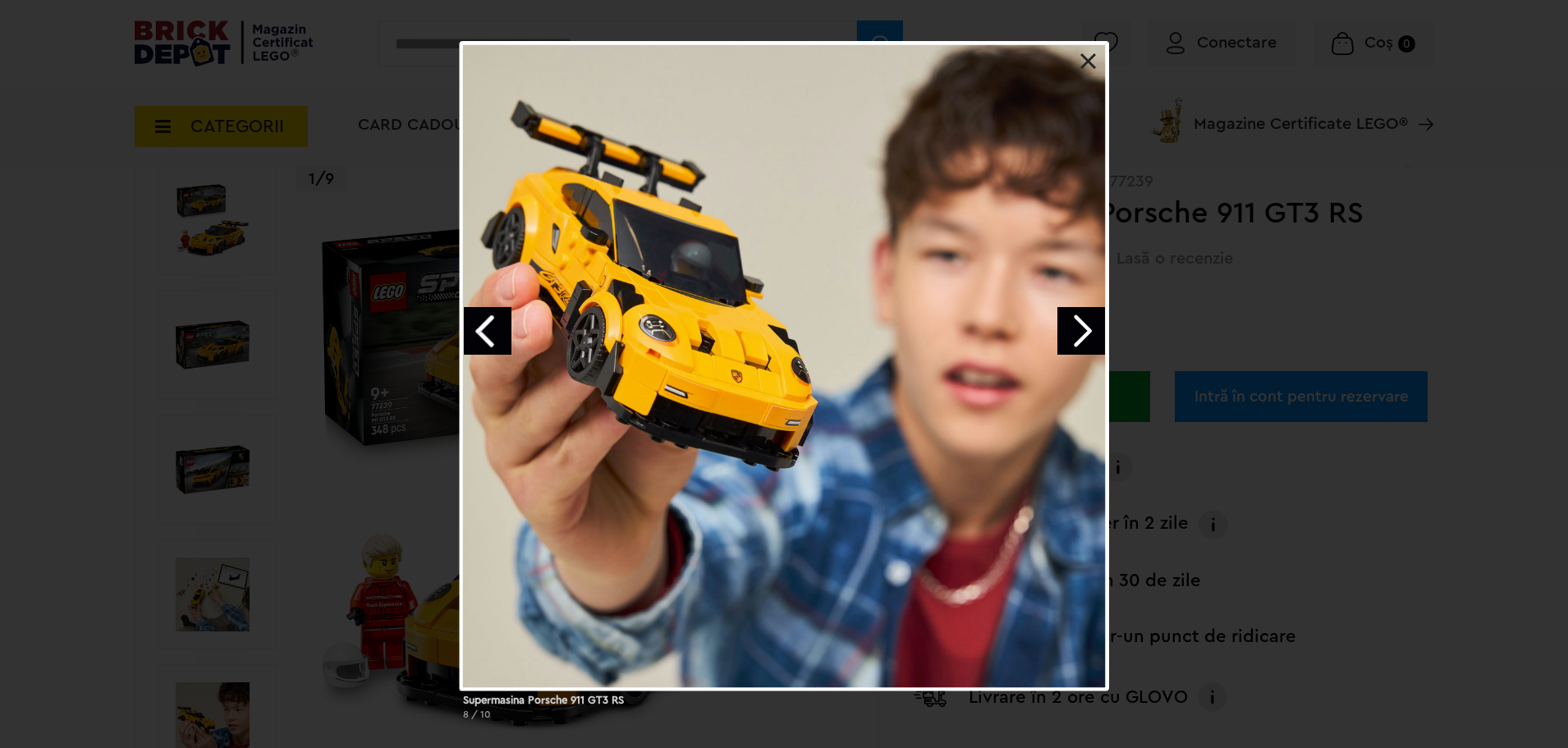
click at [1062, 326] on link "Next image" at bounding box center [1081, 330] width 48 height 48
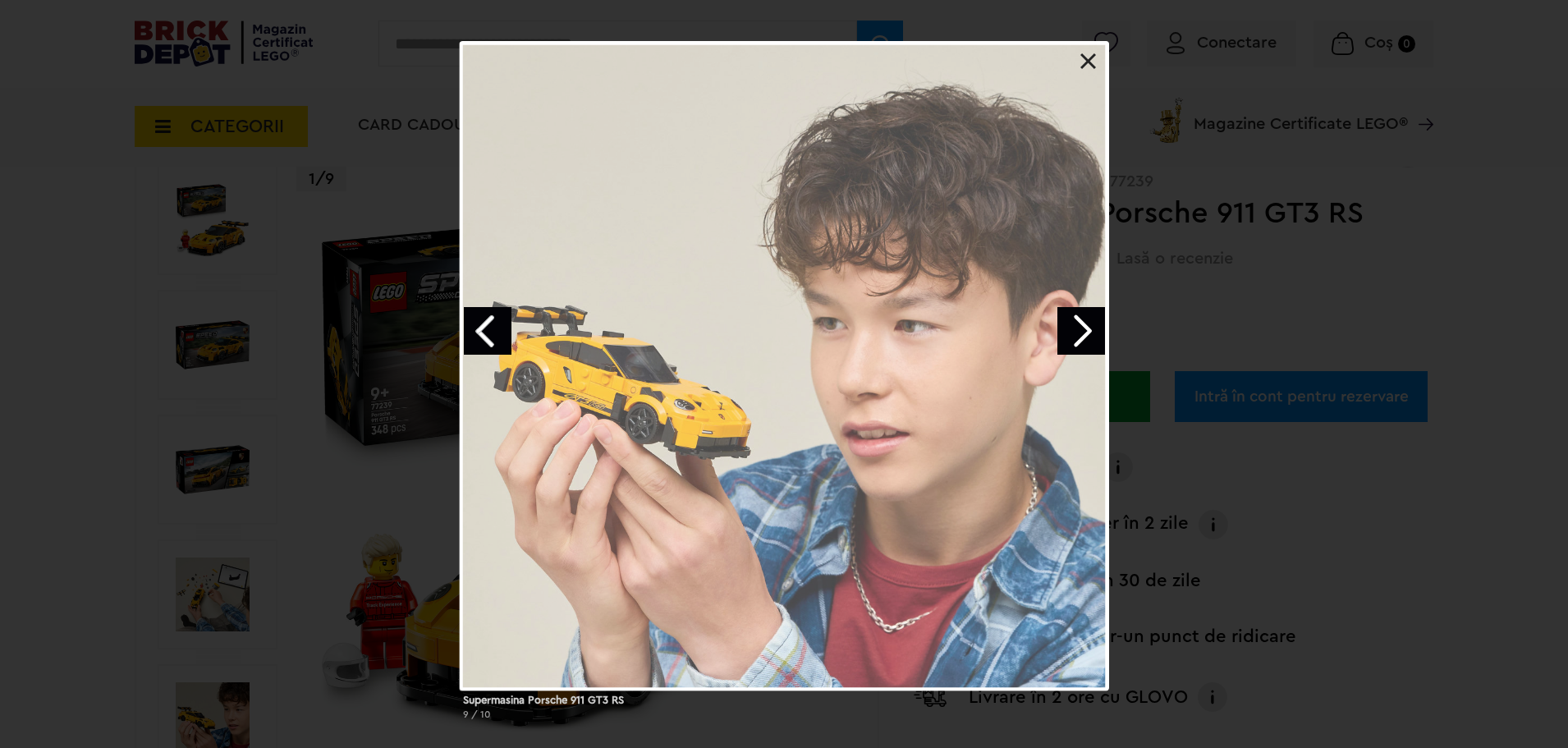
click at [1062, 326] on link "Next image" at bounding box center [1081, 330] width 48 height 48
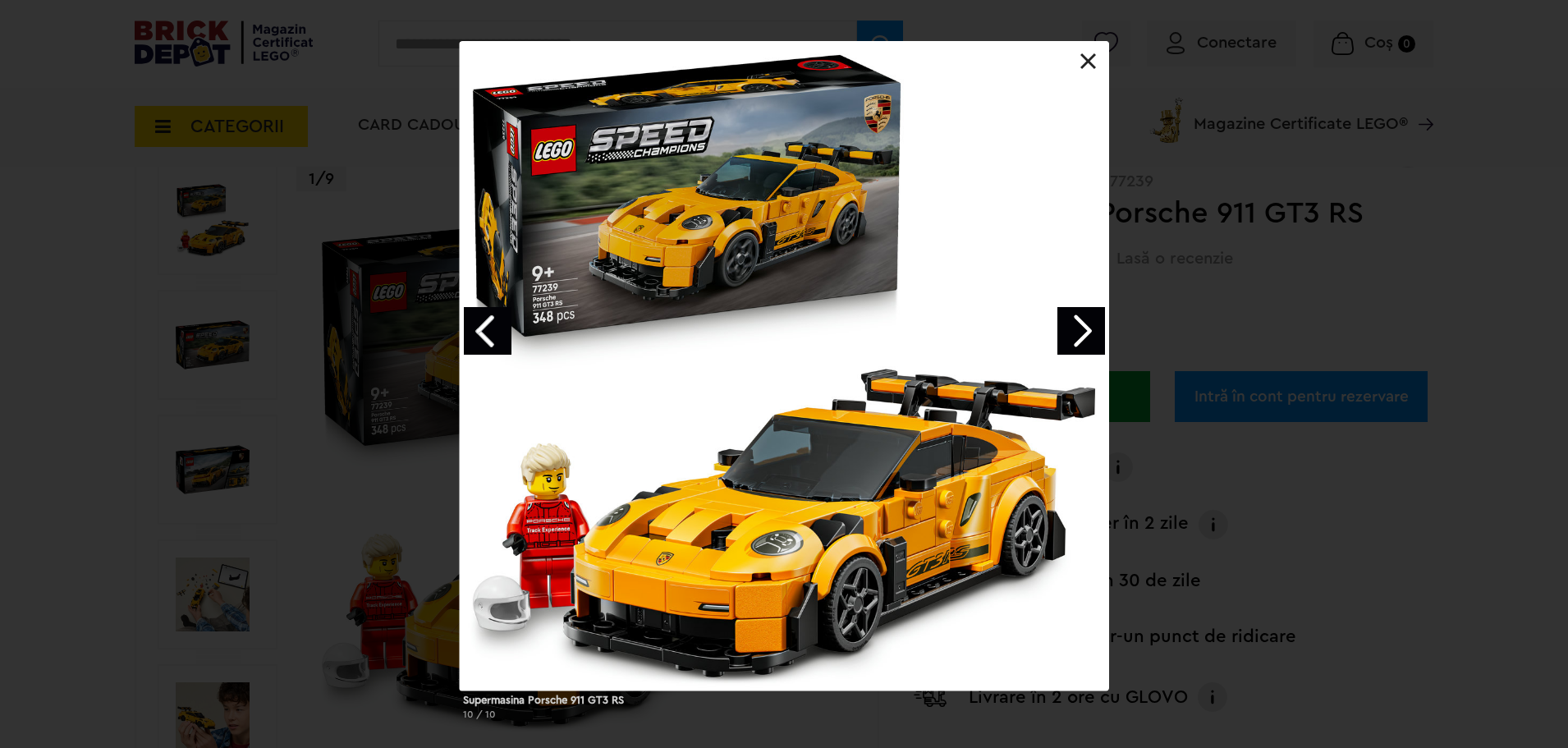
click at [1091, 53] on div at bounding box center [784, 366] width 650 height 650
click at [1087, 53] on link at bounding box center [1089, 61] width 16 height 16
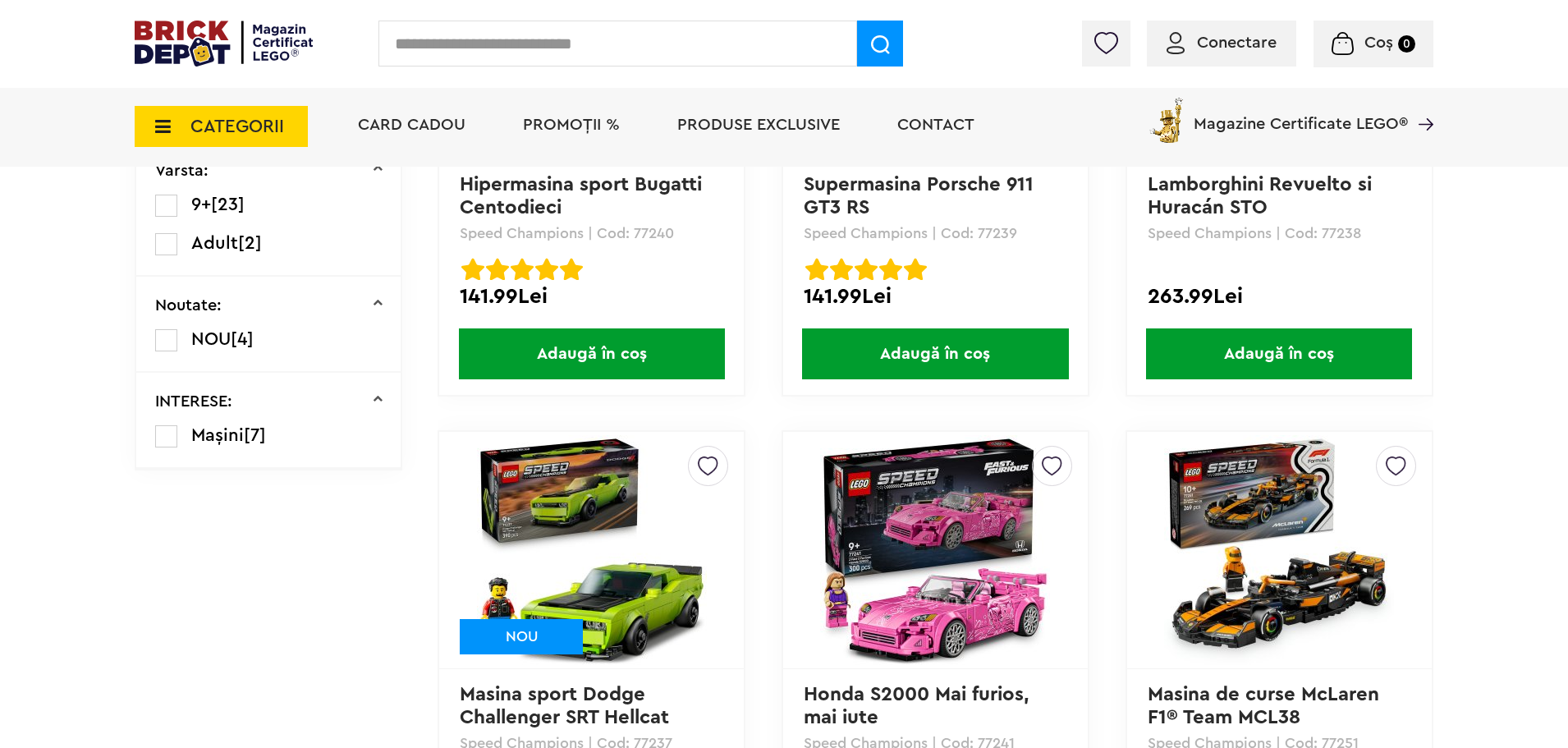
scroll to position [728, 0]
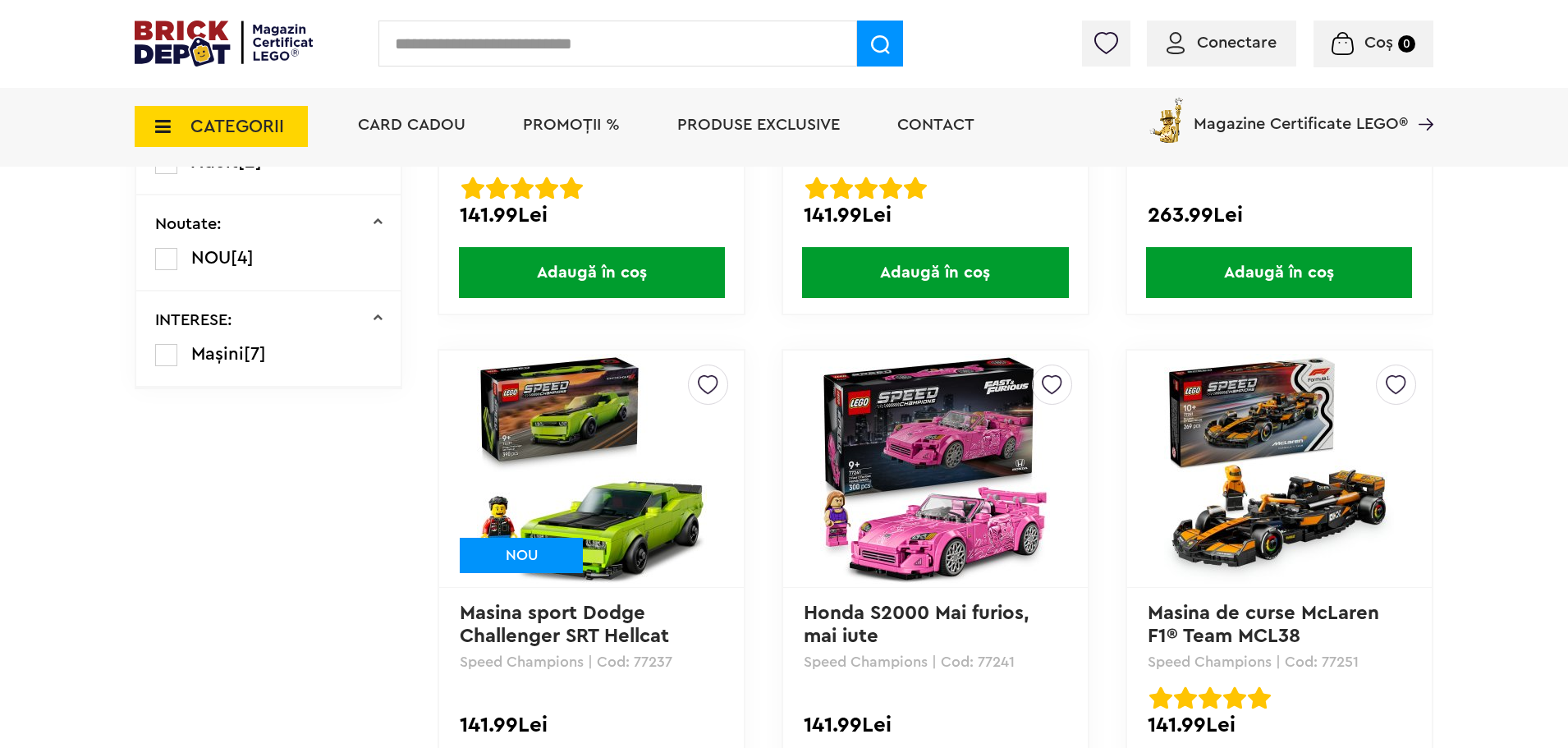
click at [602, 468] on img at bounding box center [591, 469] width 230 height 230
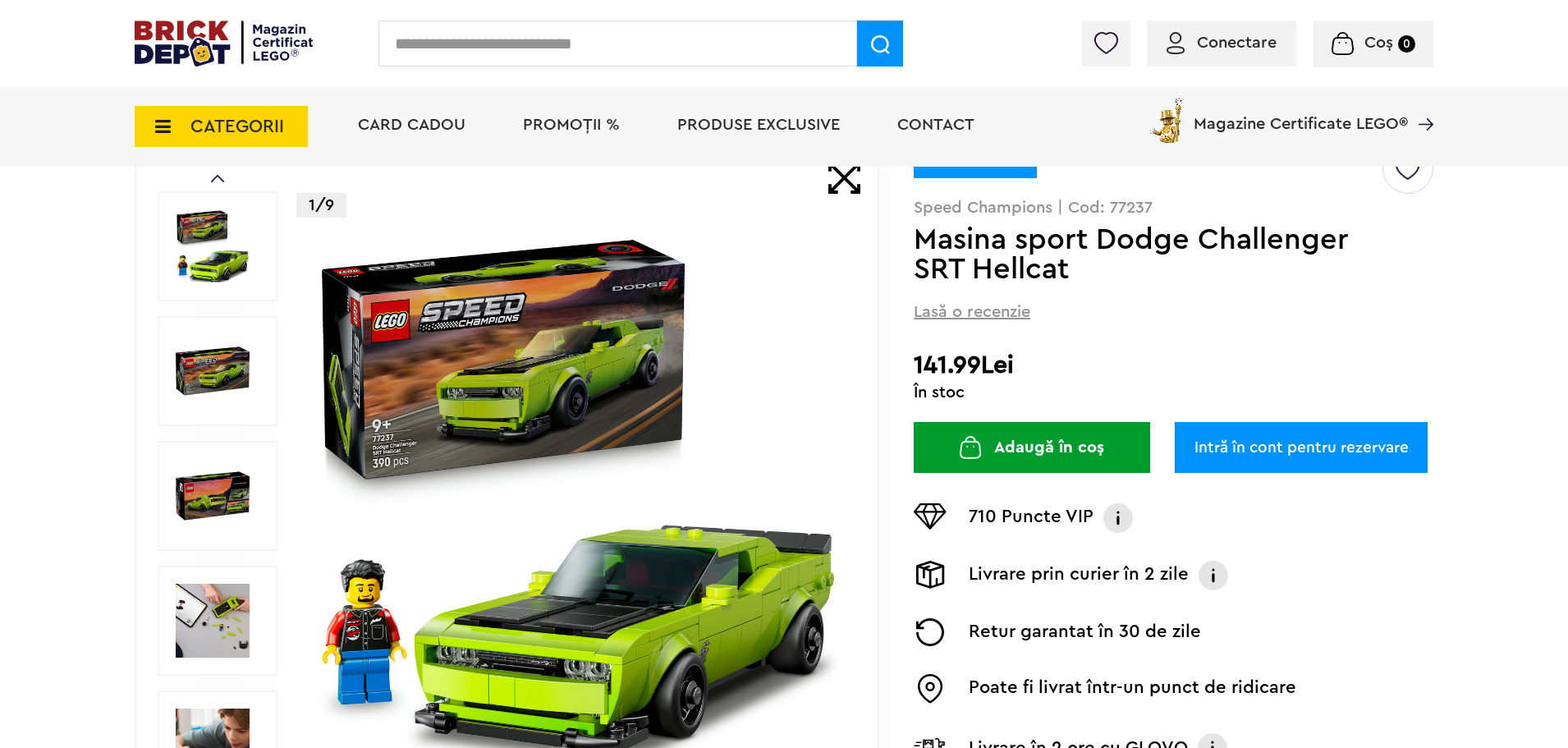
scroll to position [164, 0]
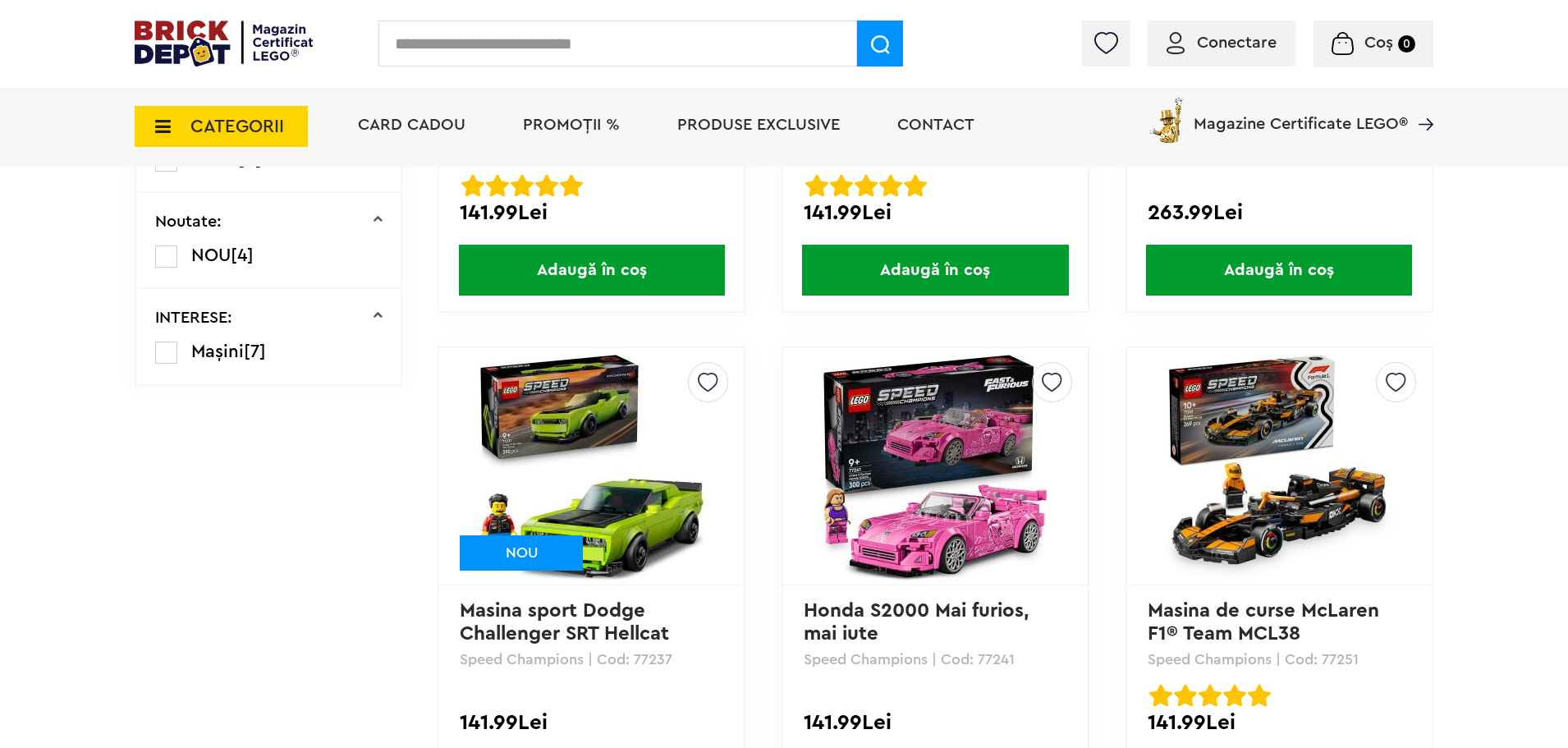
click at [896, 458] on img at bounding box center [935, 467] width 230 height 230
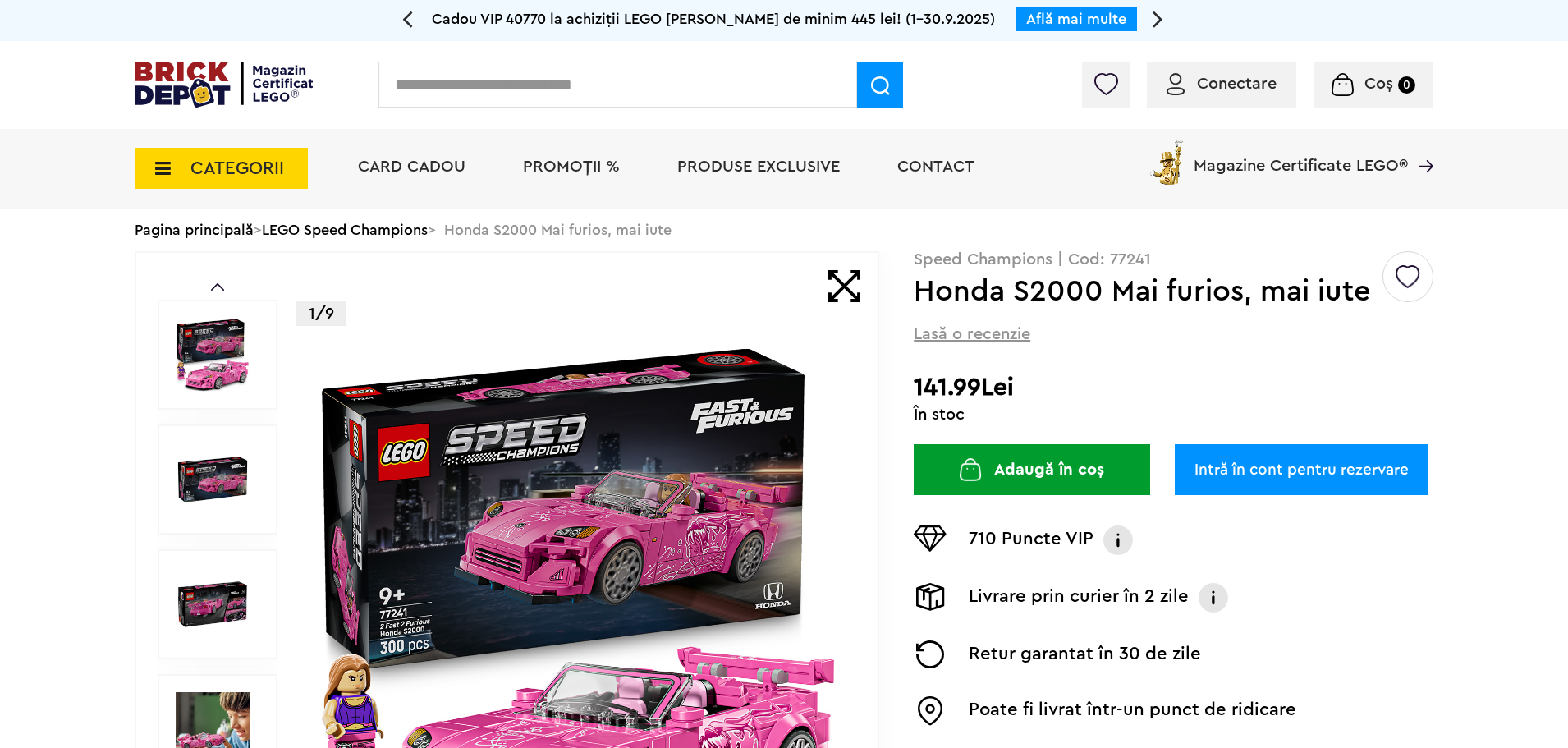
click at [197, 465] on img at bounding box center [213, 480] width 74 height 74
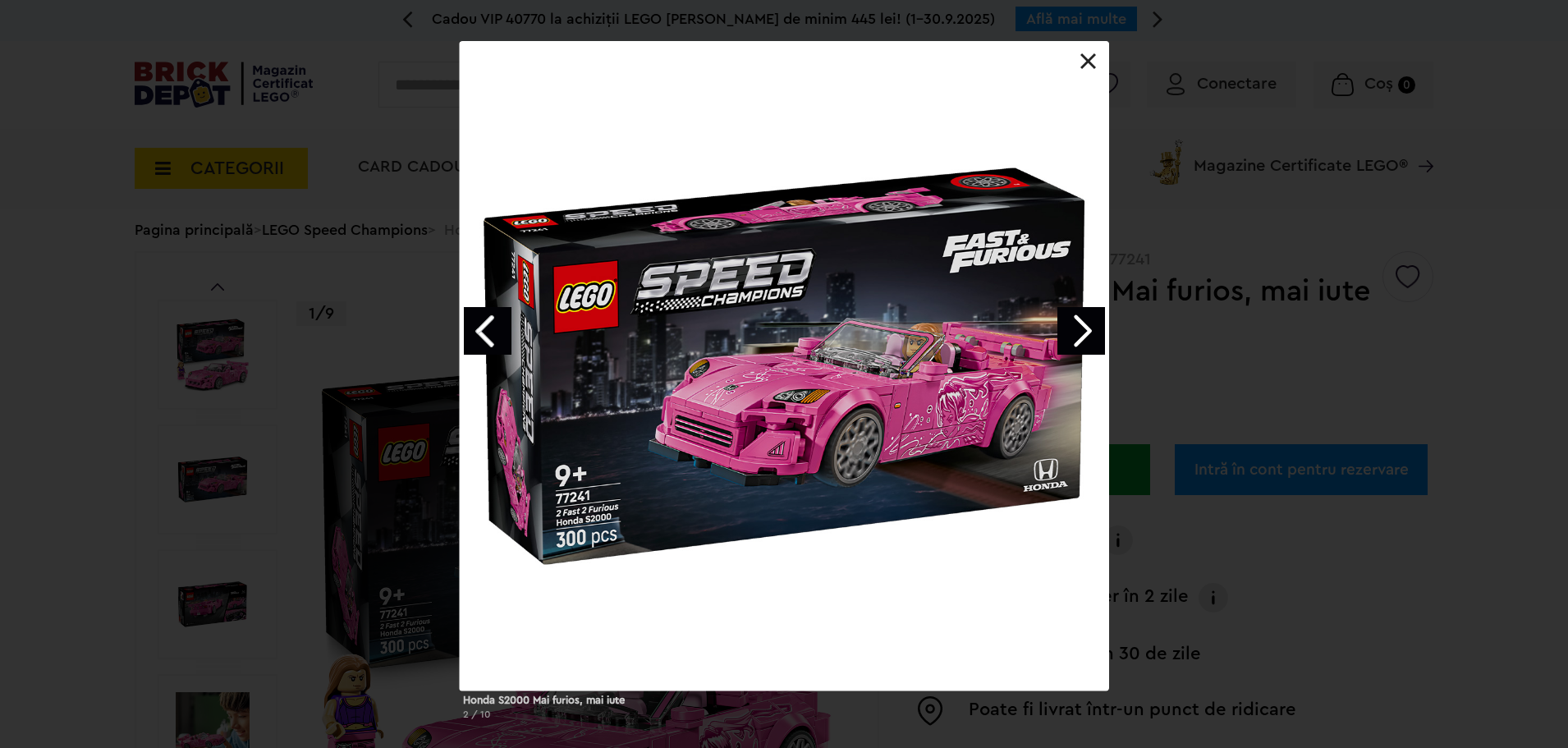
click at [1085, 323] on link "Next image" at bounding box center [1081, 330] width 48 height 48
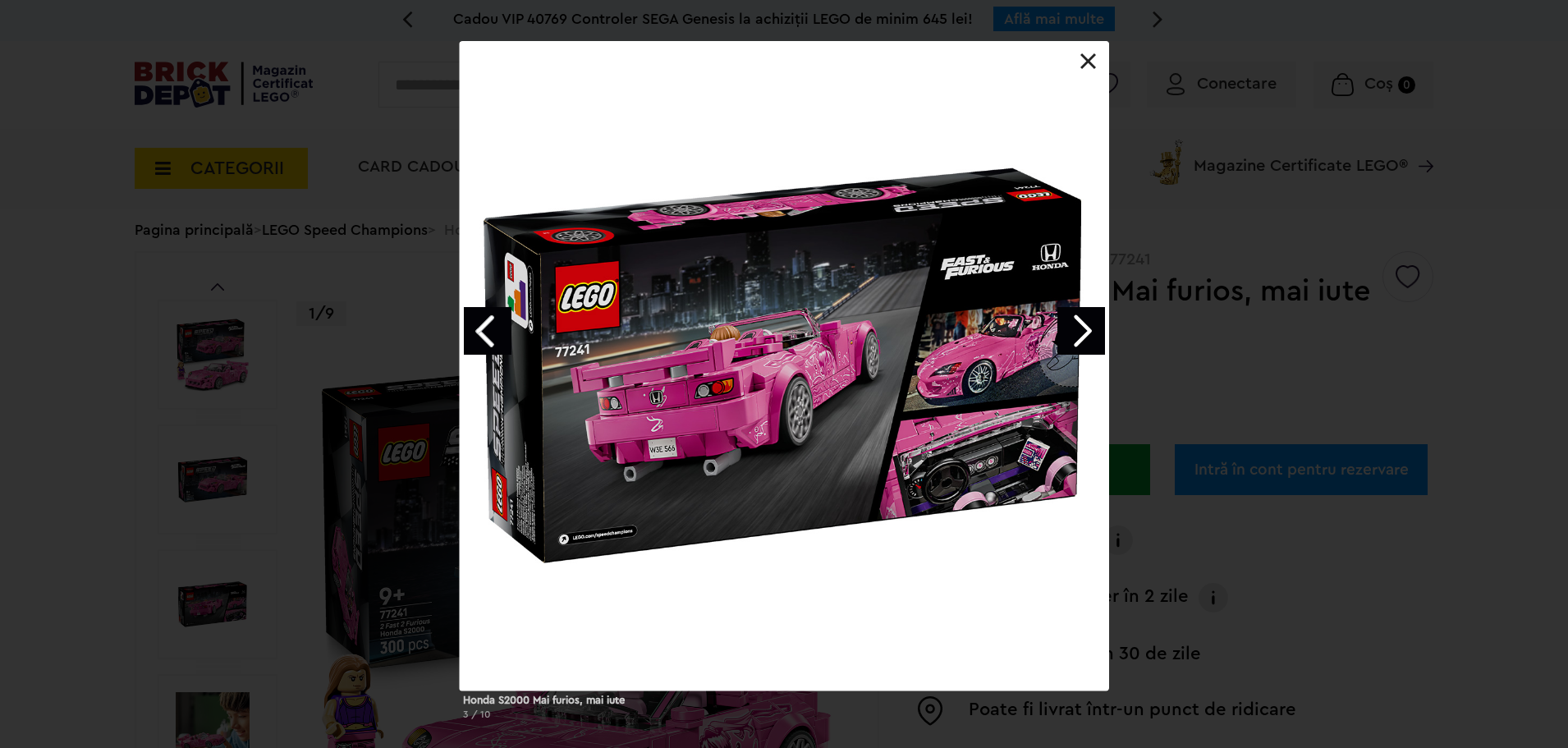
click at [1093, 334] on link "Next image" at bounding box center [1081, 330] width 48 height 48
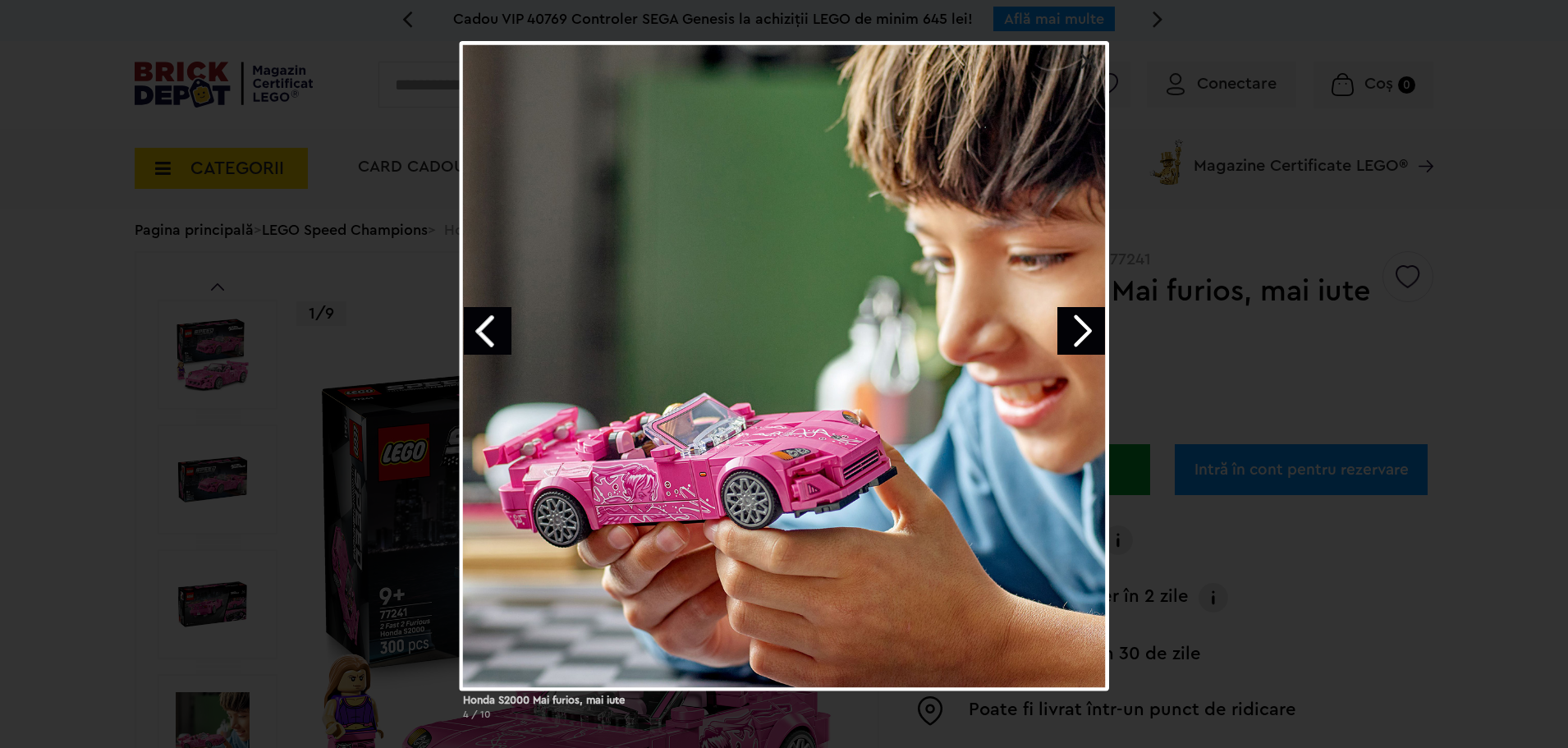
click at [1084, 329] on link "Next image" at bounding box center [1081, 330] width 48 height 48
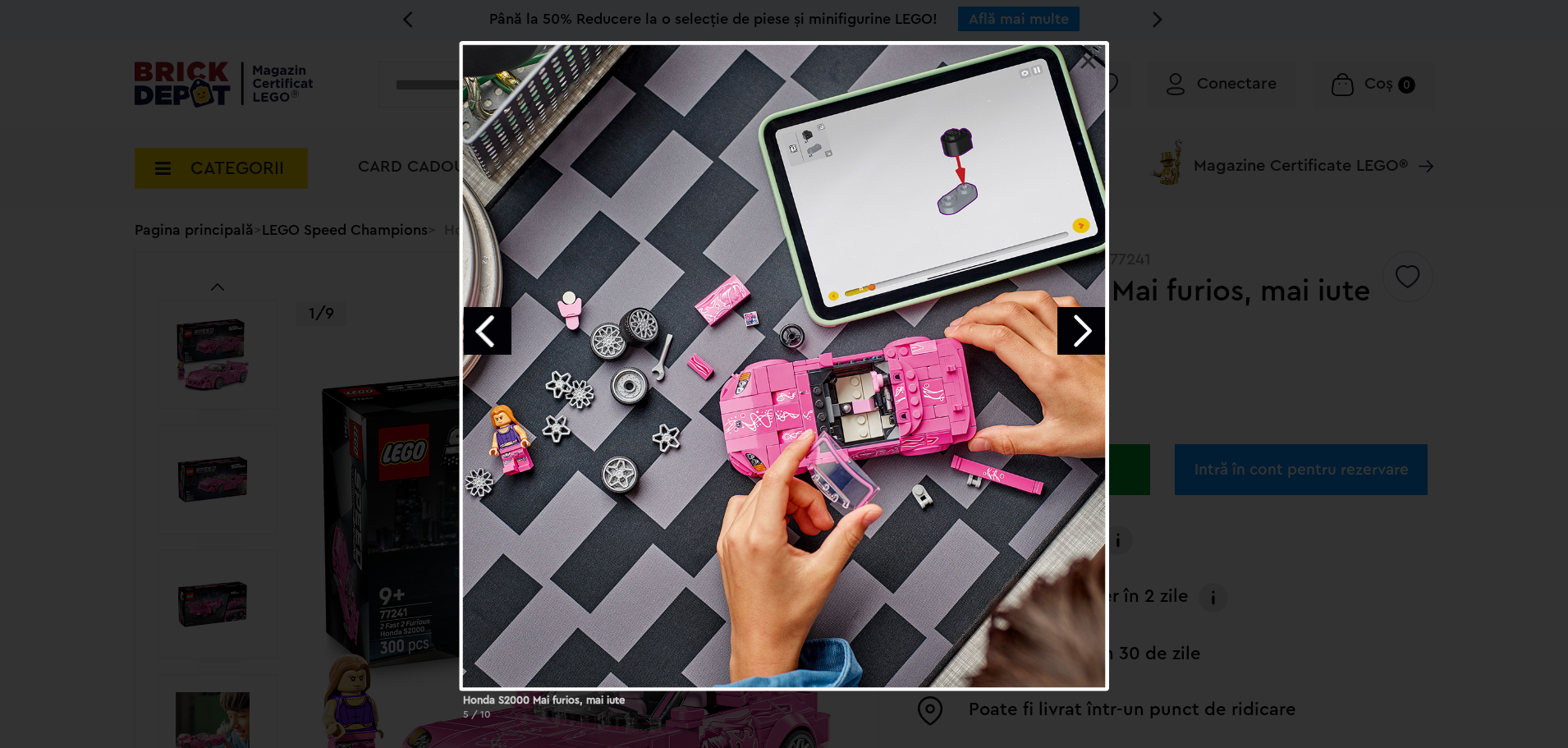
click at [1074, 323] on link "Next image" at bounding box center [1081, 330] width 48 height 48
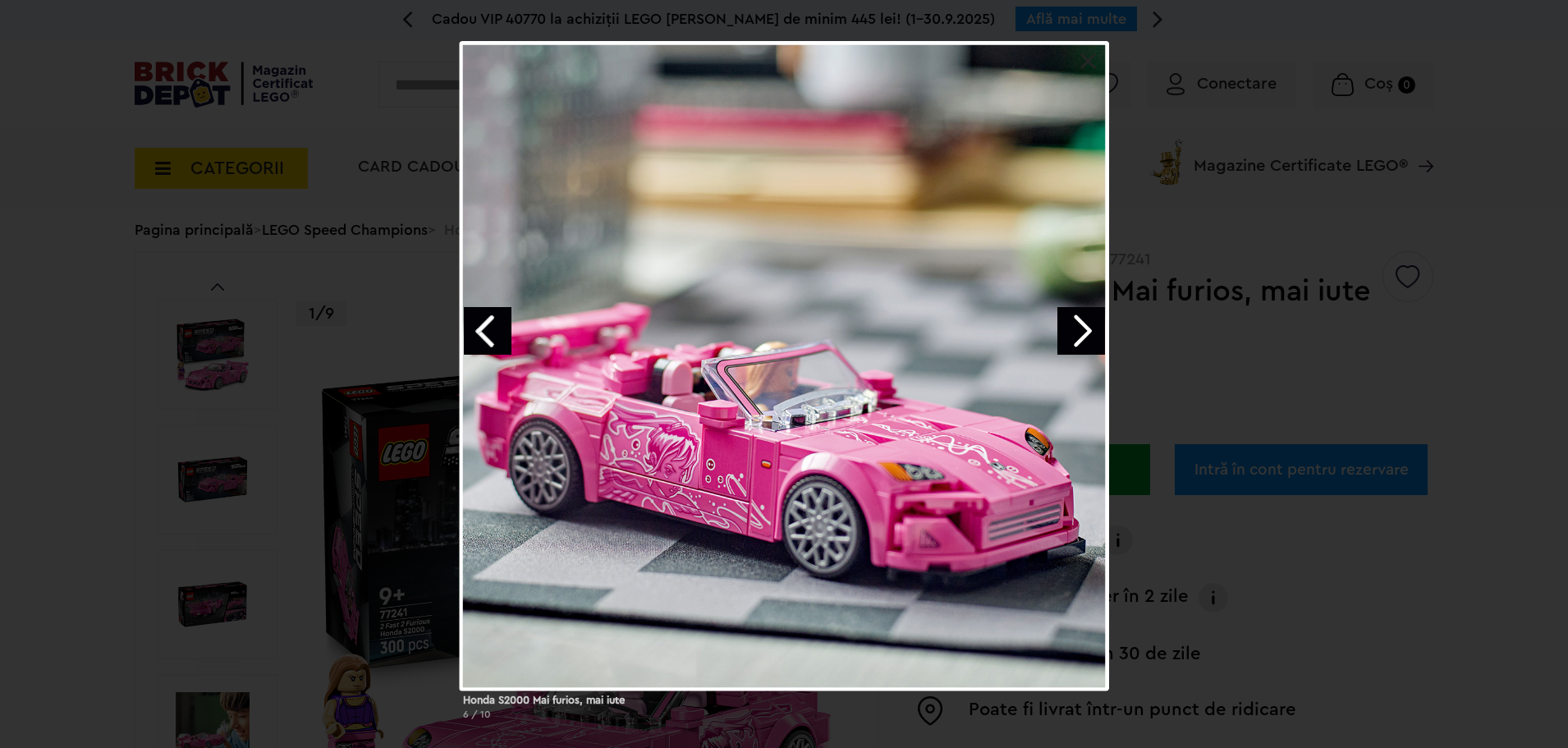
click at [1069, 322] on link "Next image" at bounding box center [1081, 330] width 48 height 48
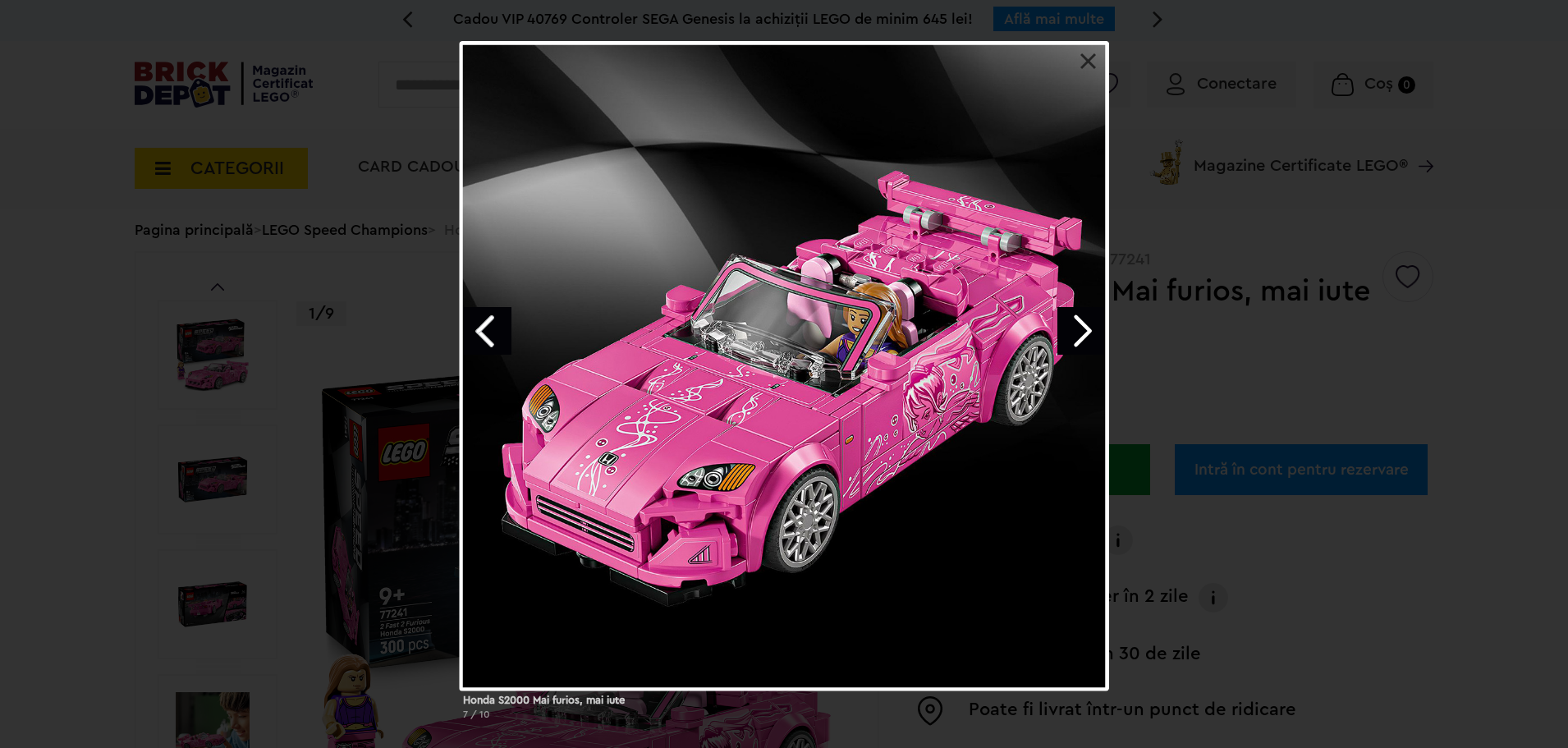
click at [1065, 334] on link "Next image" at bounding box center [1081, 330] width 48 height 48
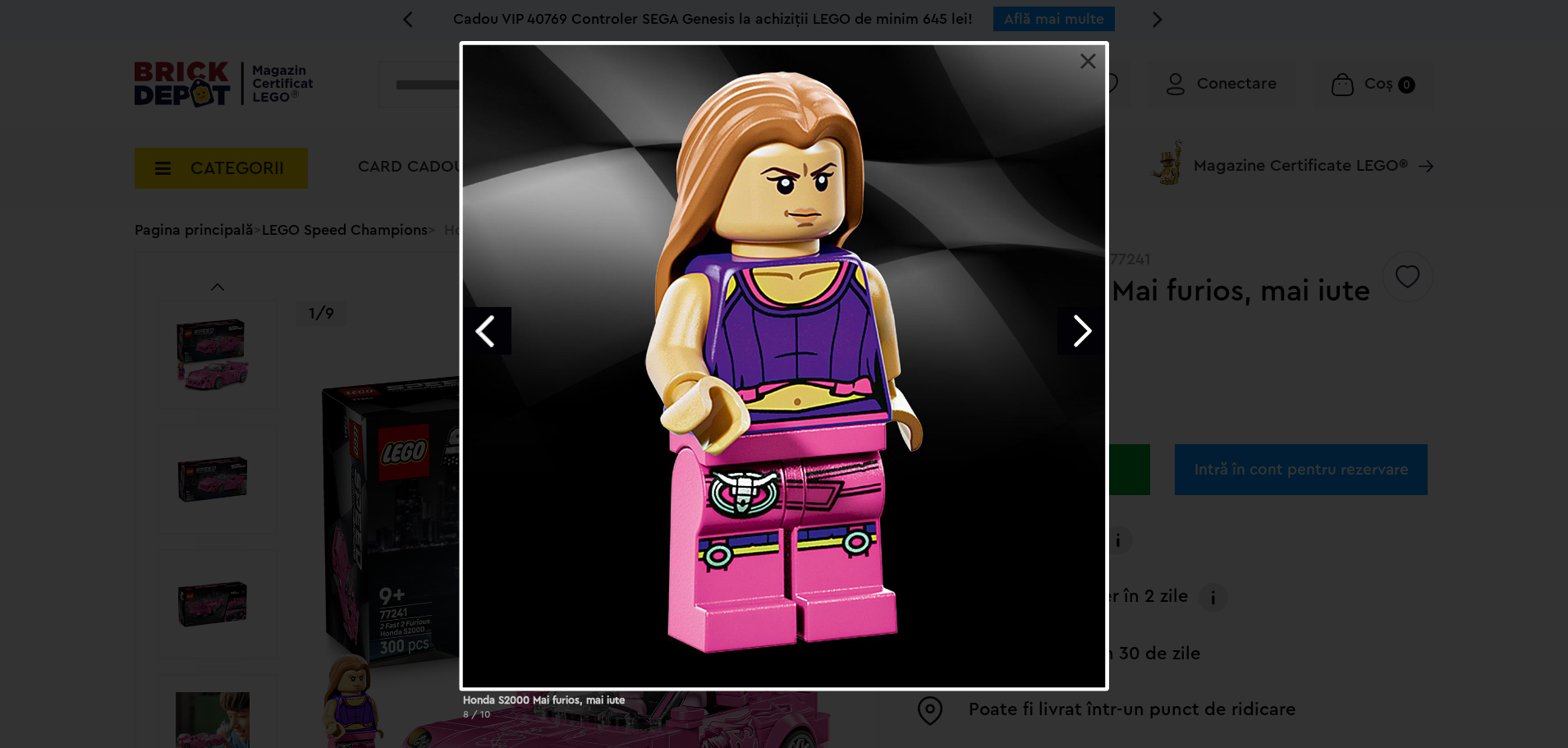
click at [503, 328] on link "Previous image" at bounding box center [487, 330] width 48 height 48
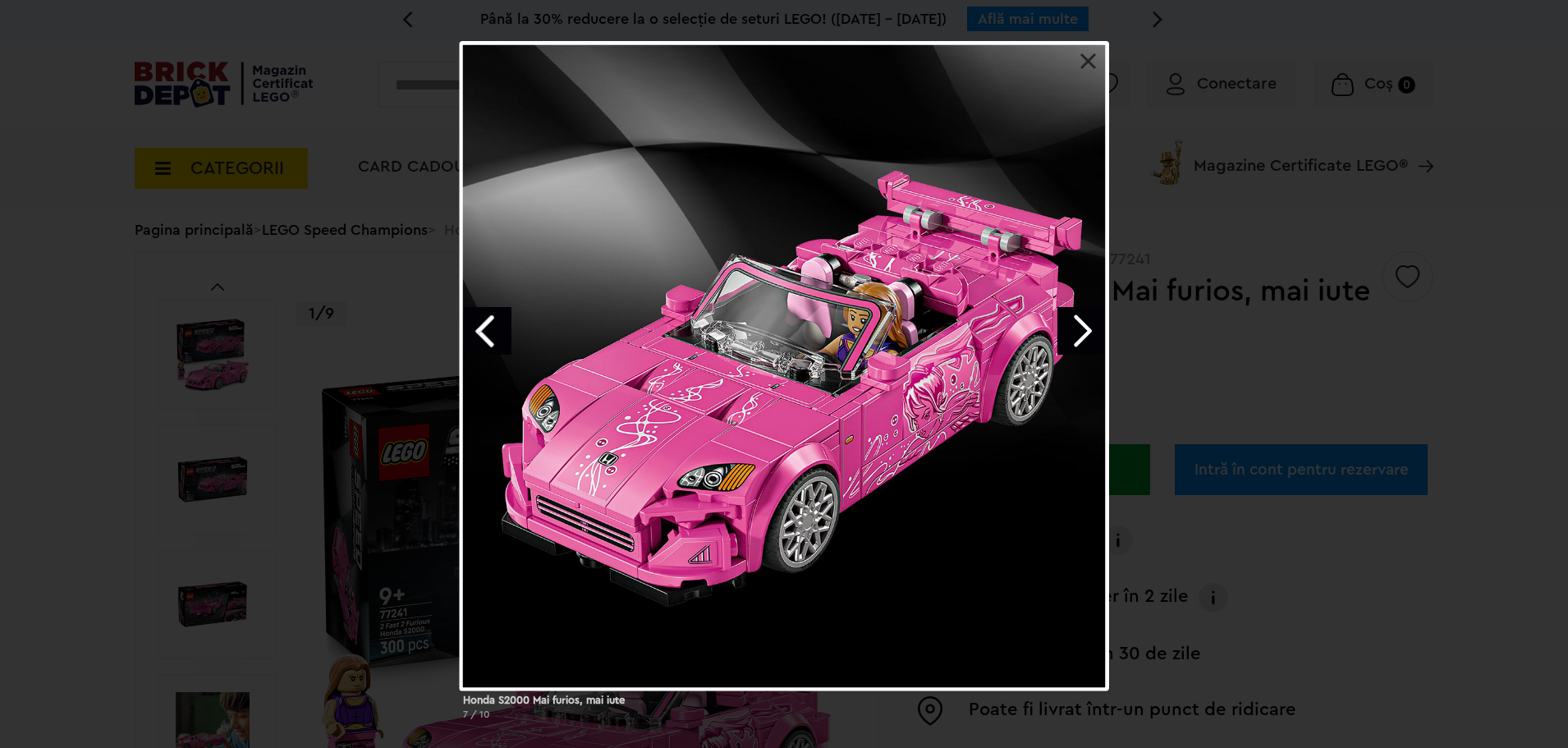
click at [1073, 330] on link "Next image" at bounding box center [1081, 330] width 48 height 48
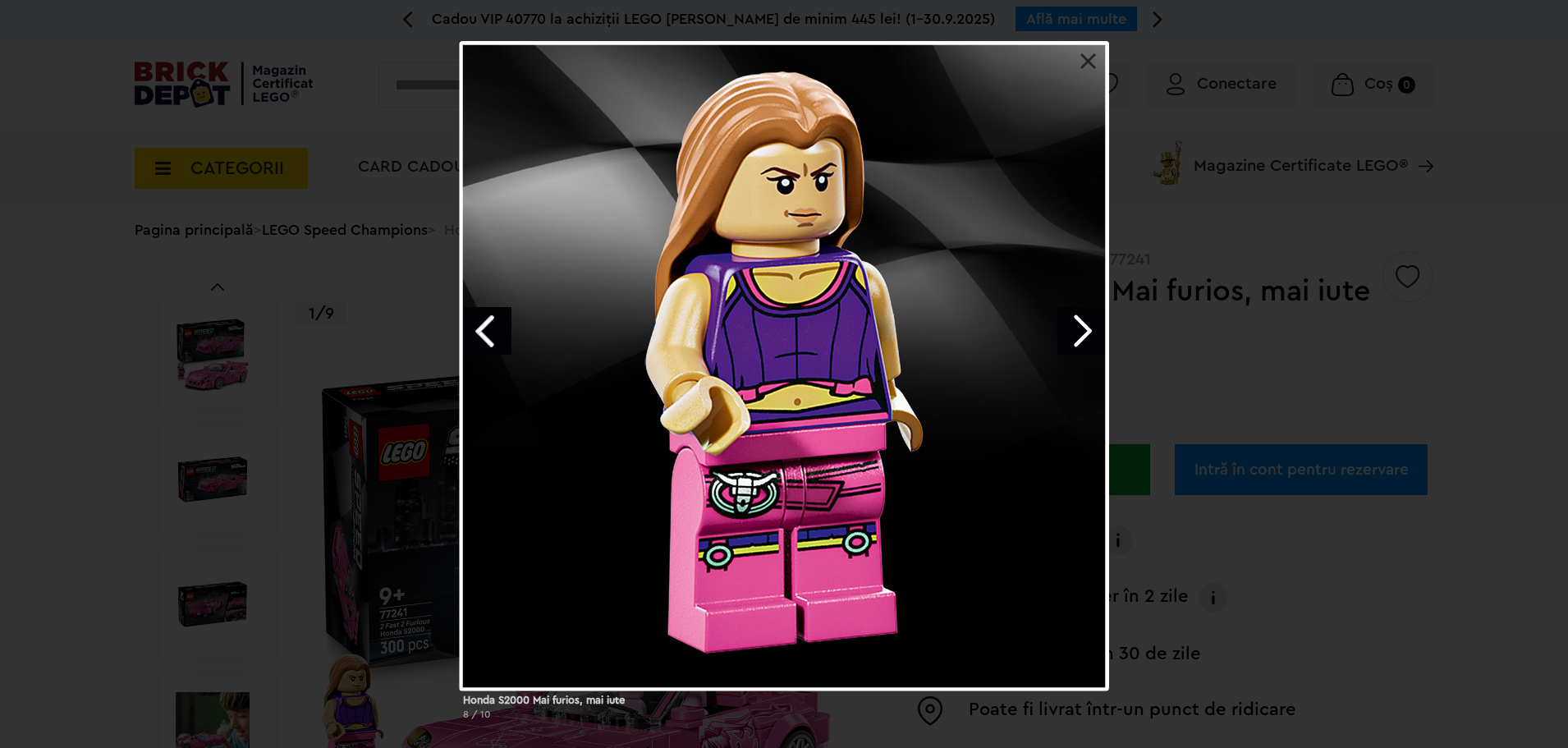
click at [1073, 330] on link "Next image" at bounding box center [1081, 330] width 48 height 48
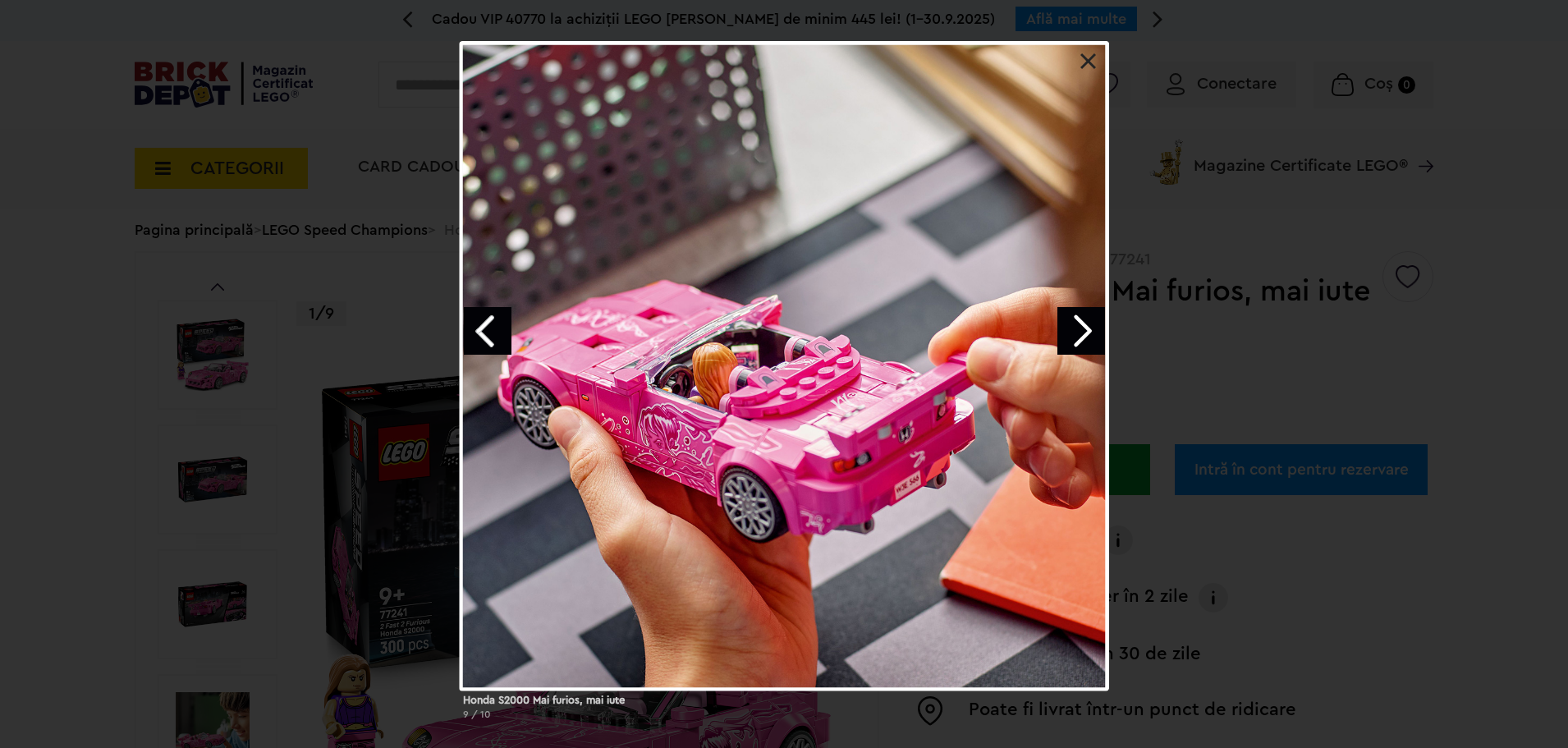
click at [1073, 330] on link "Next image" at bounding box center [1081, 330] width 48 height 48
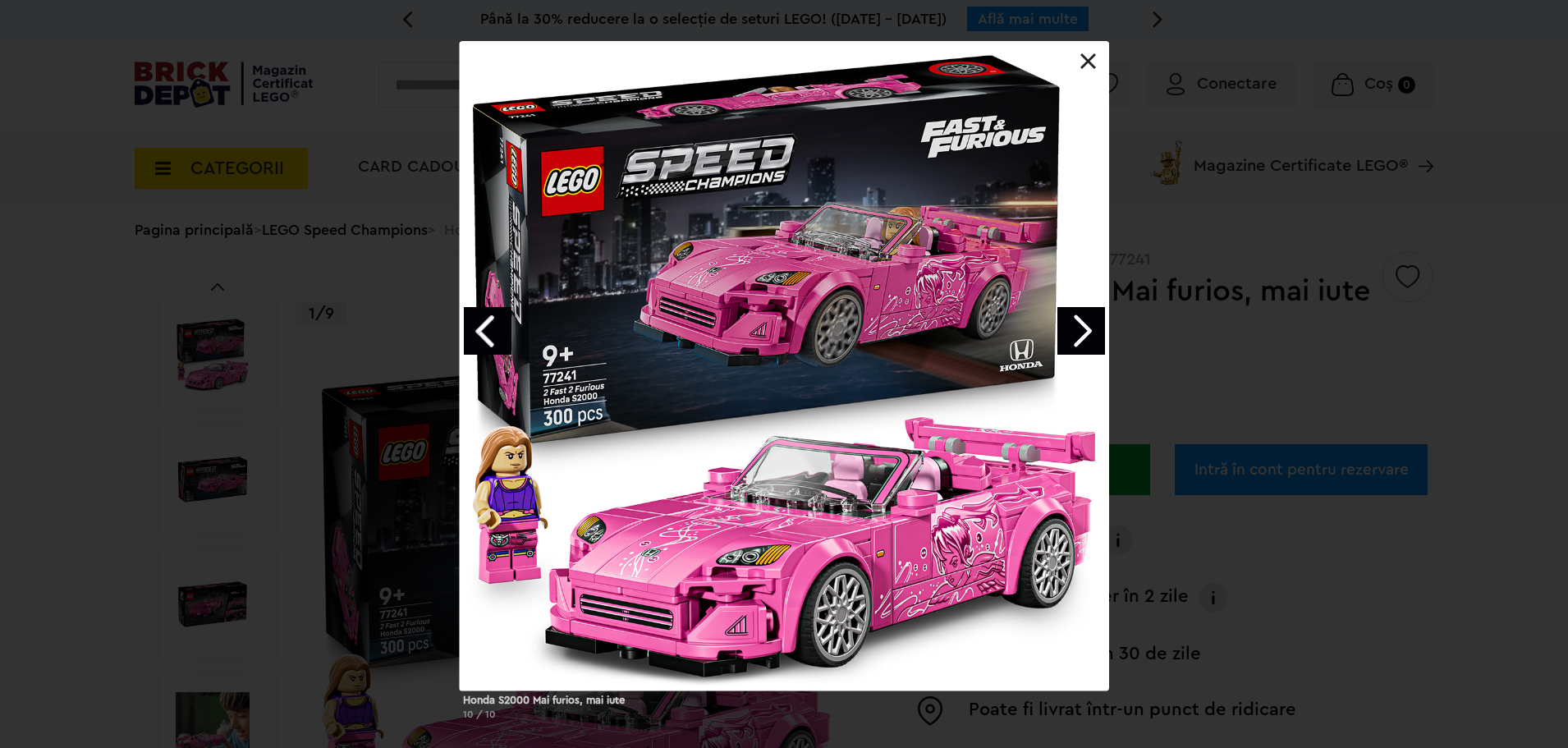
click at [1064, 332] on link "Next image" at bounding box center [1081, 330] width 48 height 48
click at [1090, 330] on link "Next image" at bounding box center [1081, 330] width 48 height 48
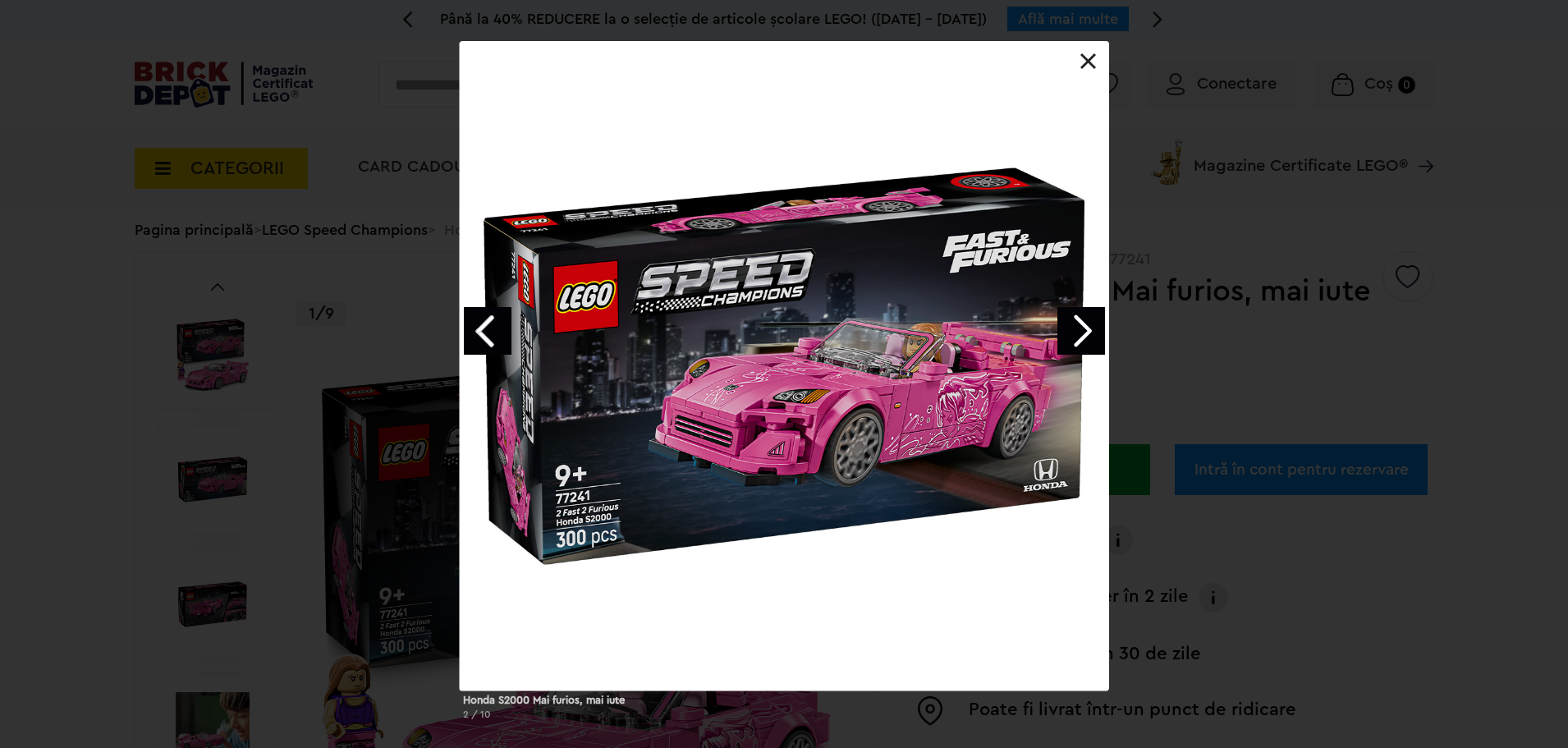
click at [1083, 332] on link "Next image" at bounding box center [1081, 330] width 48 height 48
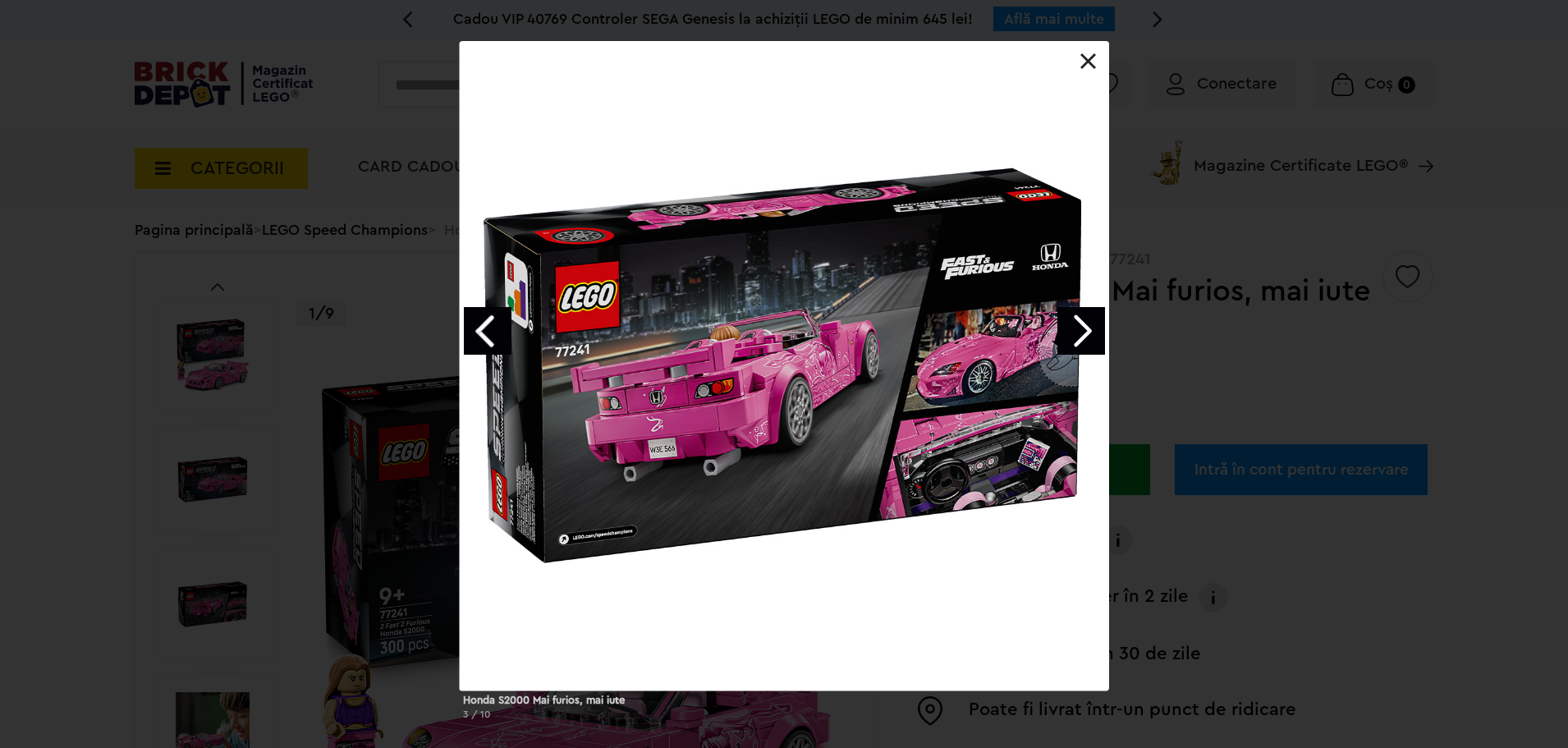
click at [1072, 332] on link "Next image" at bounding box center [1081, 330] width 48 height 48
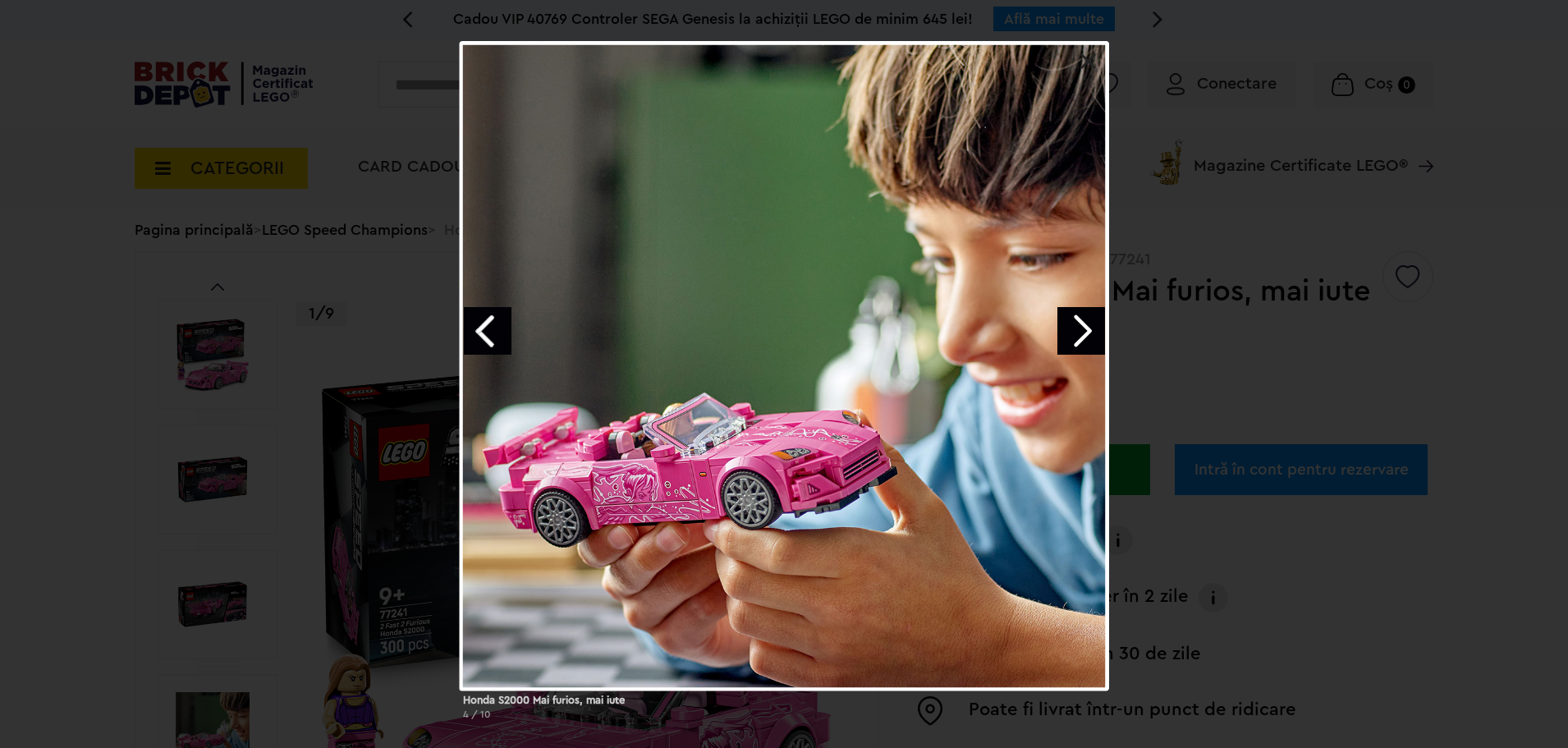
click at [1189, 216] on div "Honda S2000 Mai furios, mai iute 4 / 10" at bounding box center [784, 387] width 1568 height 692
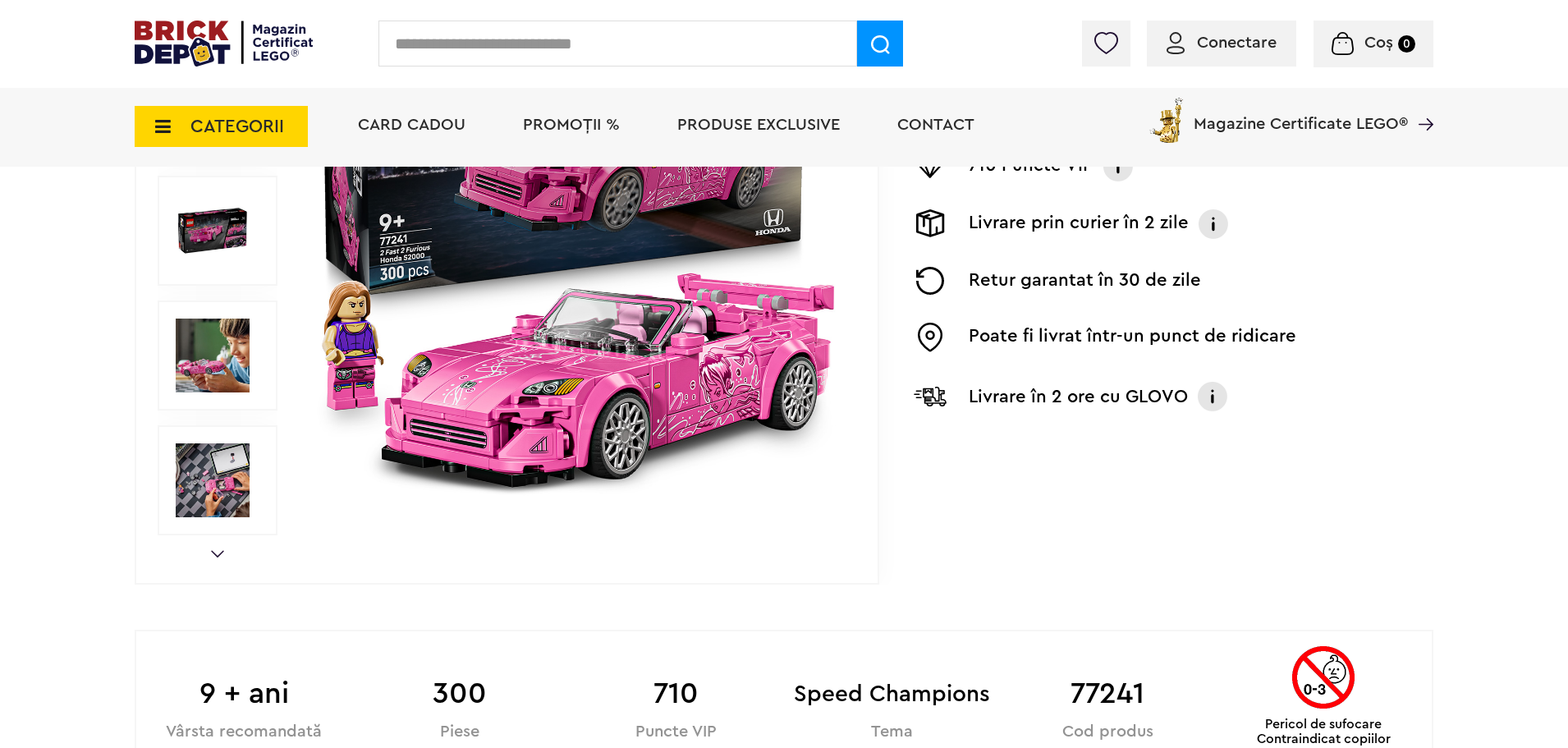
scroll to position [410, 0]
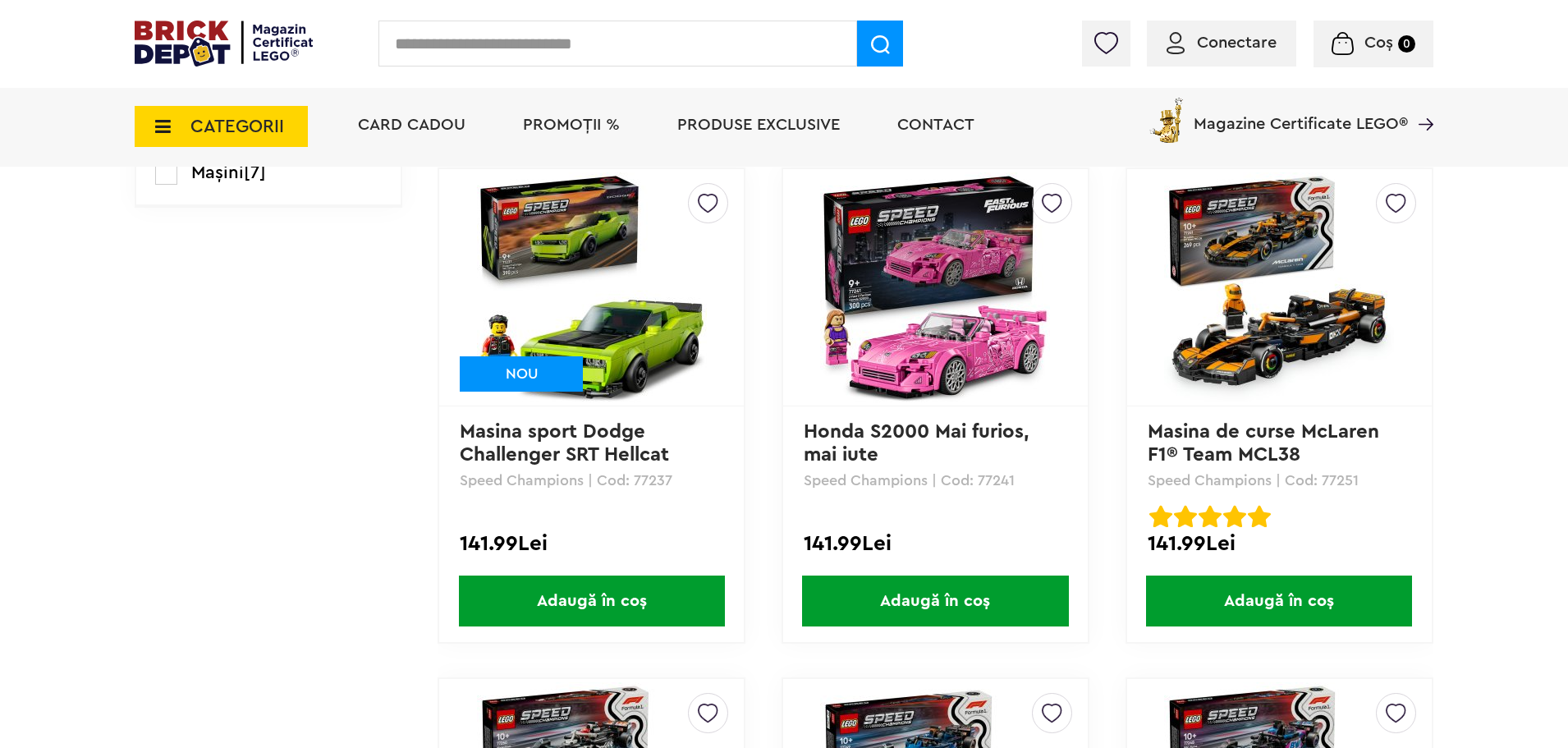
scroll to position [402, 0]
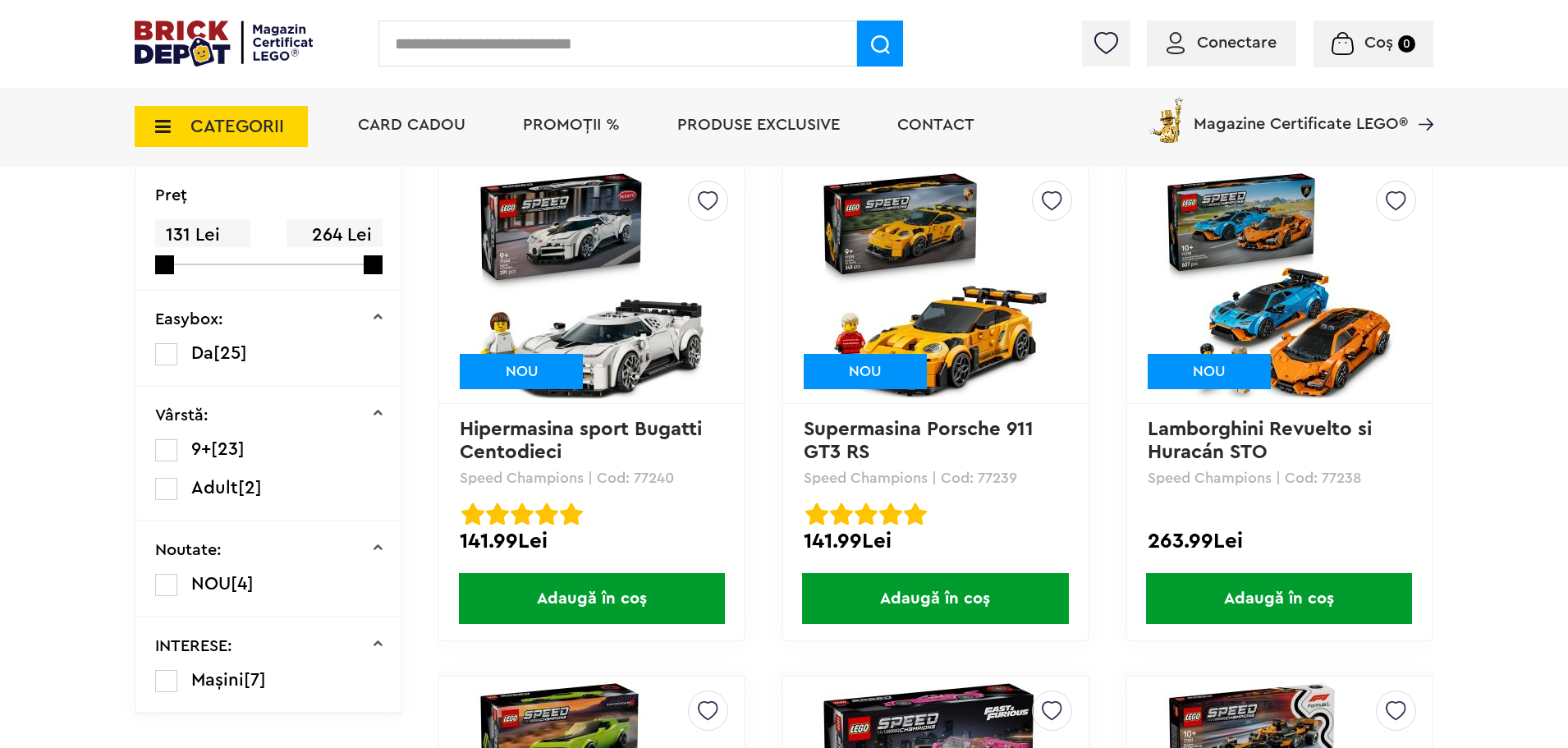
click at [845, 443] on link "Supermasina Porsche 911 GT3 RS" at bounding box center [922, 441] width 236 height 43
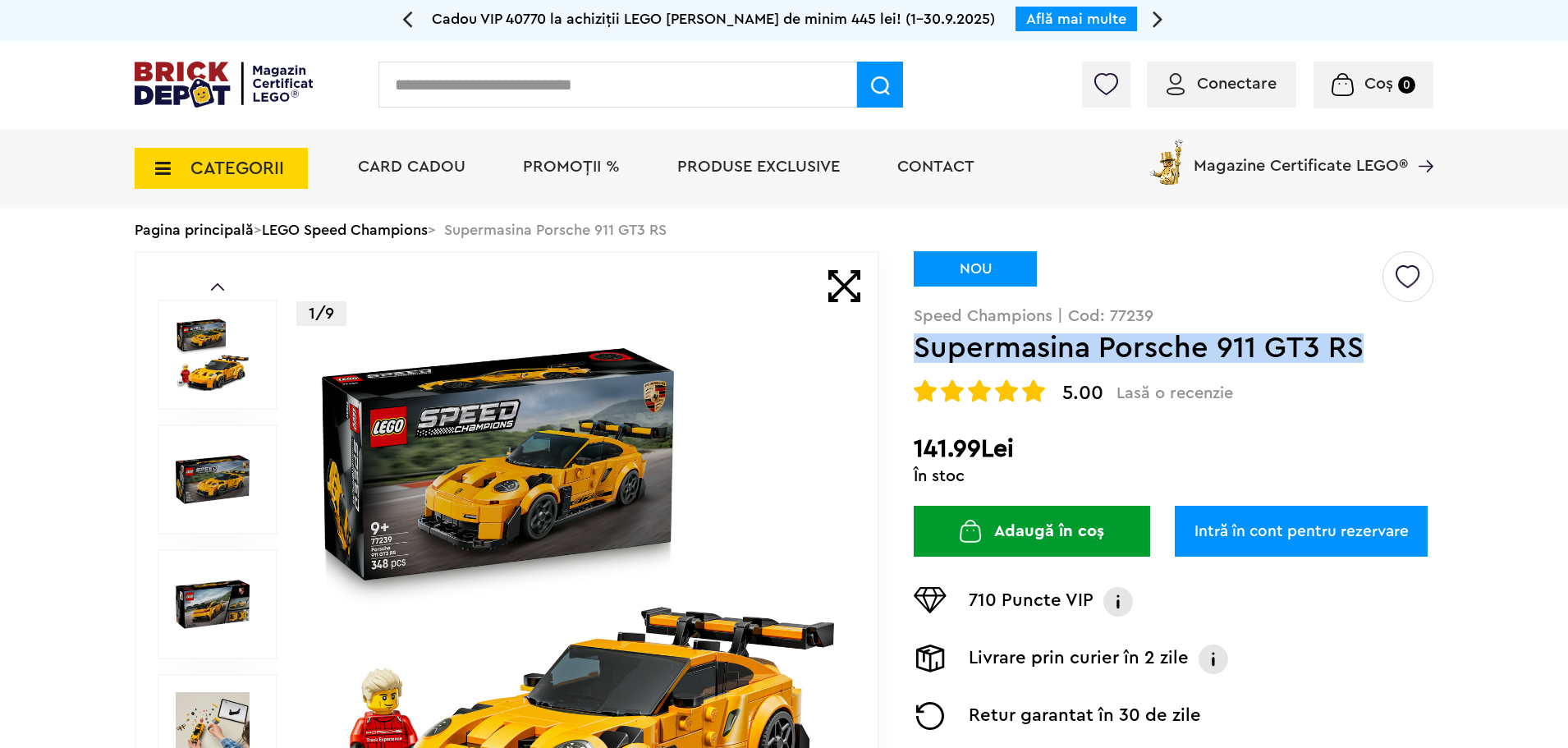
drag, startPoint x: 922, startPoint y: 348, endPoint x: 1373, endPoint y: 344, distance: 451.0
click at [1373, 345] on h1 "Supermasina Porsche 911 GT3 RS" at bounding box center [1147, 348] width 467 height 30
copy h1 "Supermasina Porsche 911 GT3 RS"
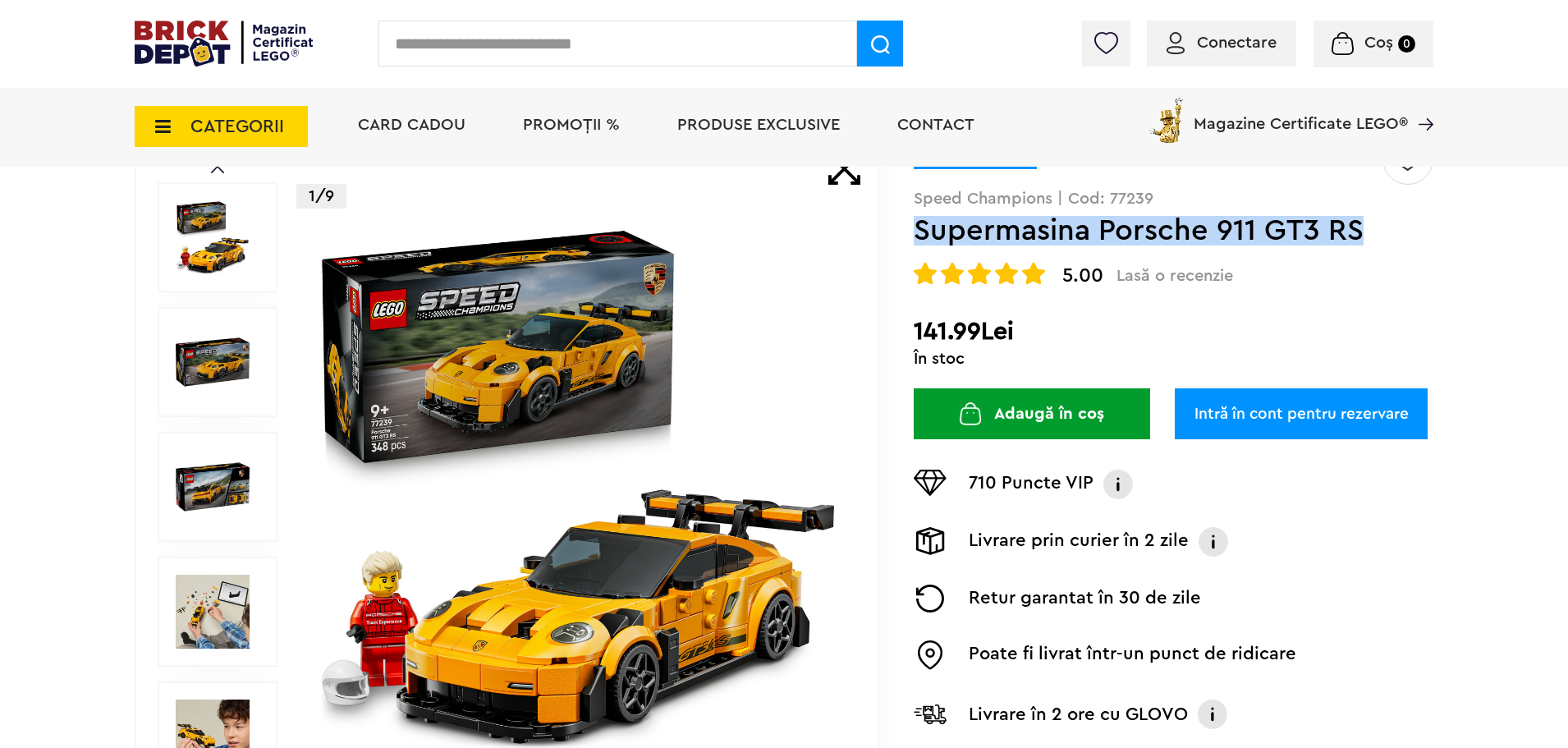
scroll to position [164, 0]
